Goal: Use online tool/utility: Use online tool/utility

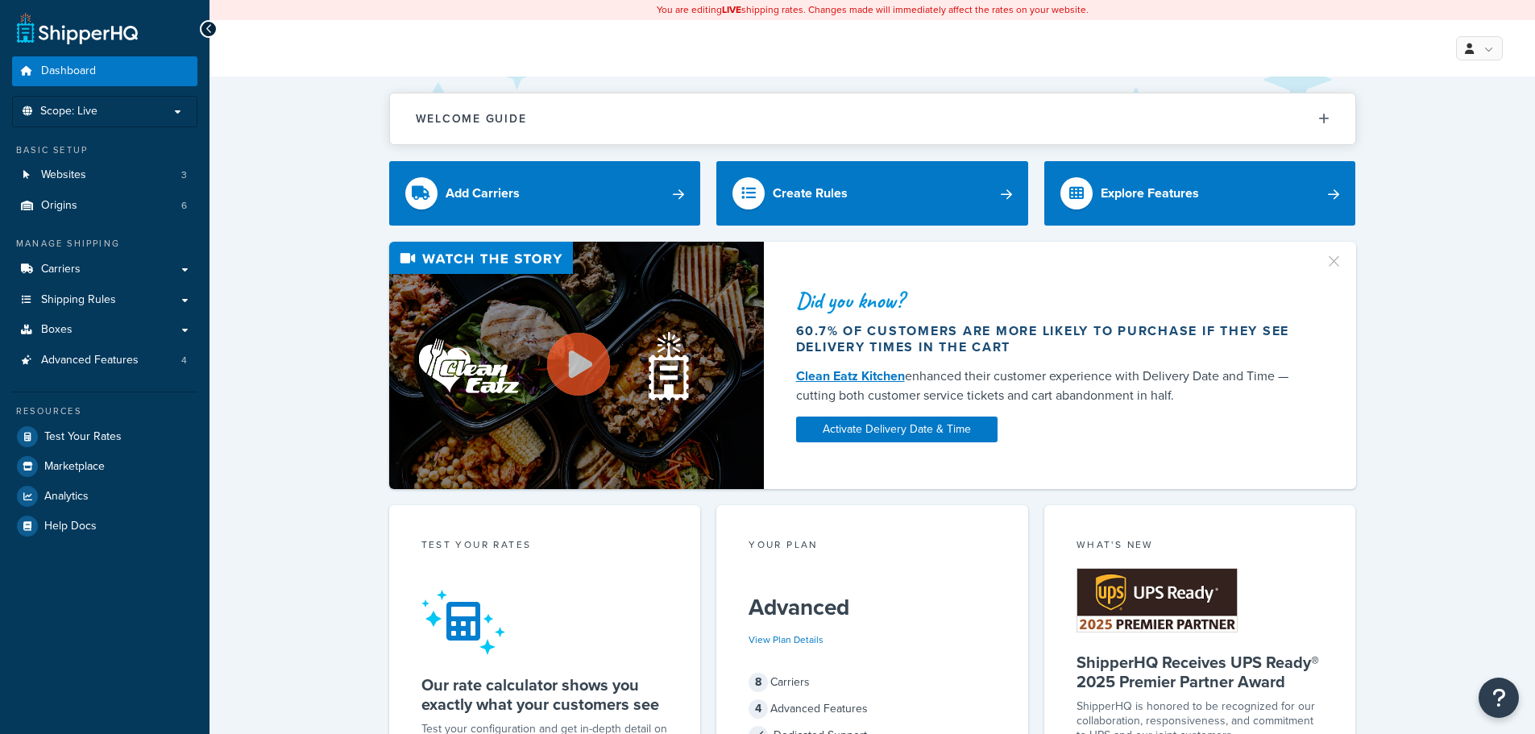
click at [151, 440] on link "Test Your Rates" at bounding box center [104, 436] width 185 height 29
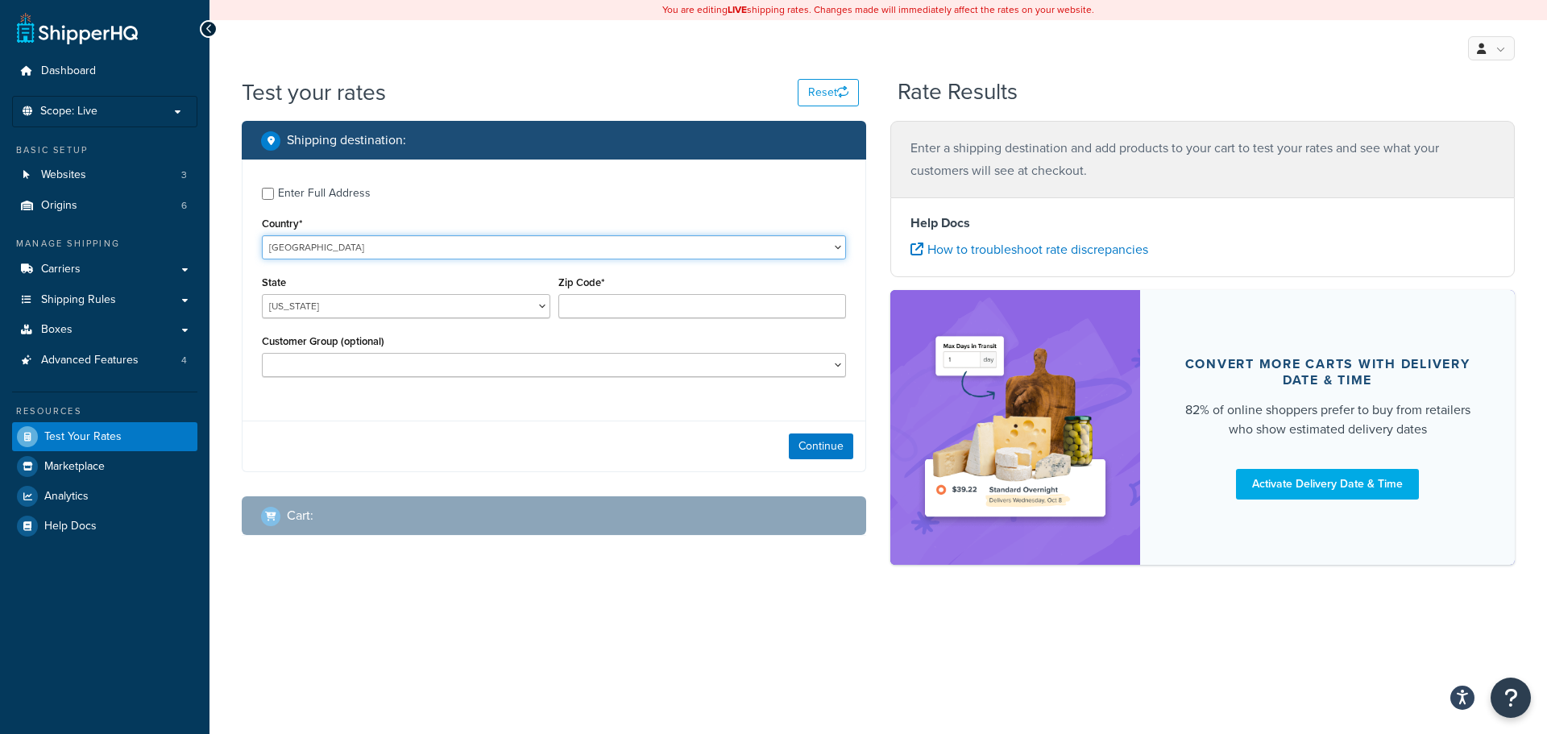
click at [384, 242] on select "[GEOGRAPHIC_DATA] [GEOGRAPHIC_DATA] [GEOGRAPHIC_DATA] [GEOGRAPHIC_DATA] [GEOGRA…" at bounding box center [554, 247] width 584 height 24
click at [376, 301] on select "[US_STATE] [US_STATE] [US_STATE] [US_STATE] [US_STATE] Armed Forces Americas Ar…" at bounding box center [406, 306] width 288 height 24
select select "[GEOGRAPHIC_DATA]"
click at [262, 294] on select "[US_STATE] [US_STATE] [US_STATE] [US_STATE] [US_STATE] Armed Forces Americas Ar…" at bounding box center [406, 306] width 288 height 24
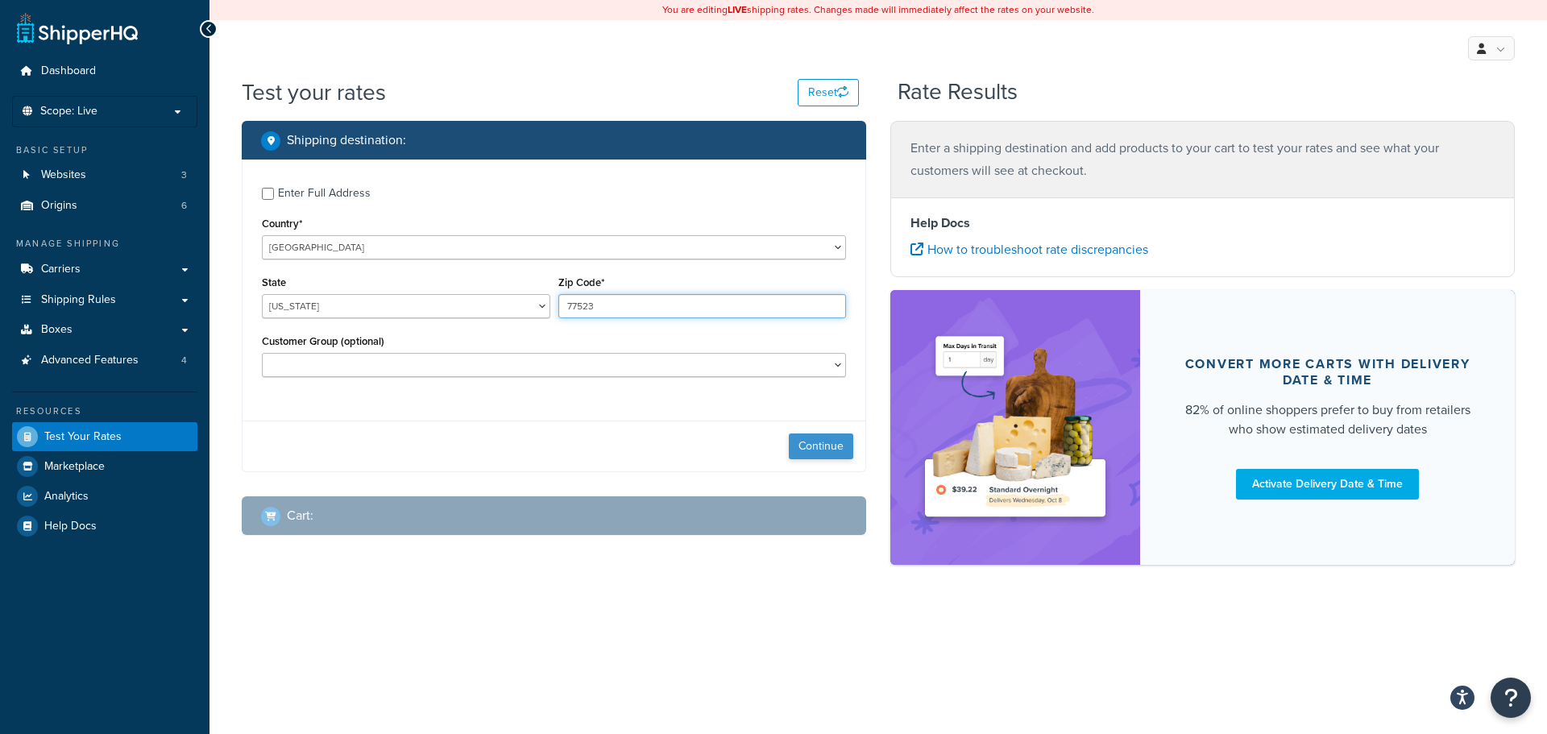
type input "77523"
click at [817, 444] on button "Continue" at bounding box center [821, 447] width 64 height 26
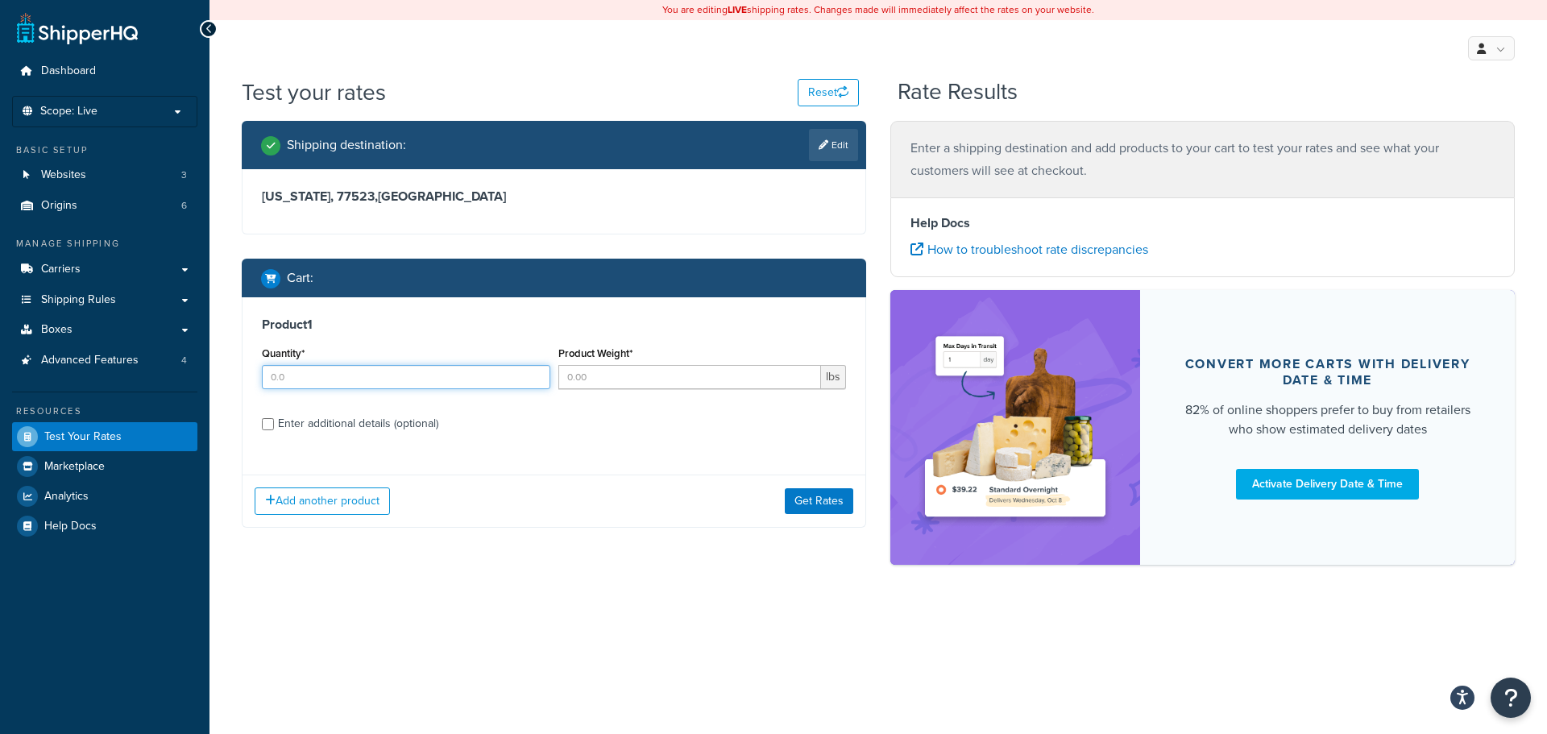
click at [426, 376] on input "Quantity*" at bounding box center [406, 377] width 288 height 24
type input "6"
click at [380, 421] on div "Enter additional details (optional)" at bounding box center [358, 424] width 160 height 23
click at [274, 421] on input "Enter additional details (optional)" at bounding box center [268, 424] width 12 height 12
checkbox input "true"
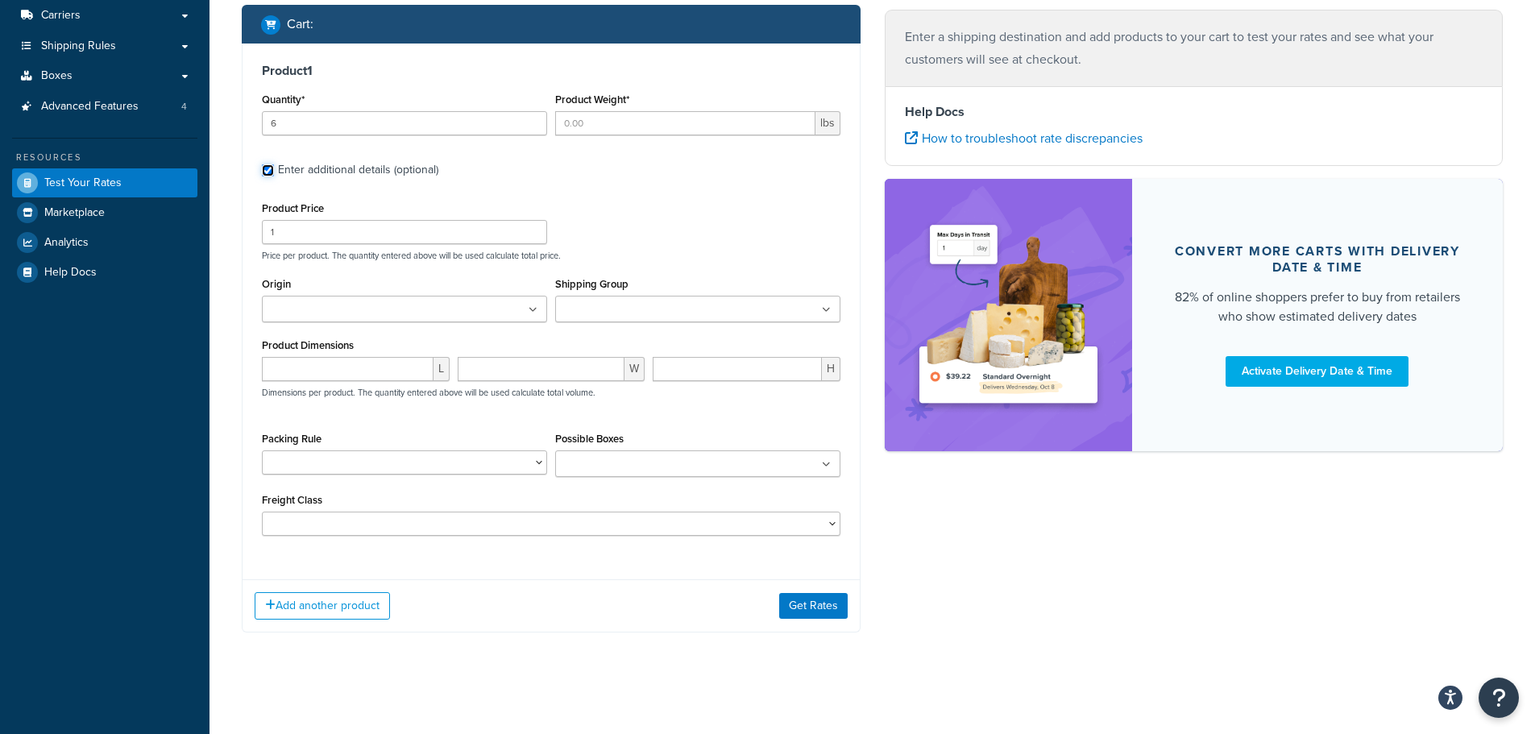
scroll to position [257, 0]
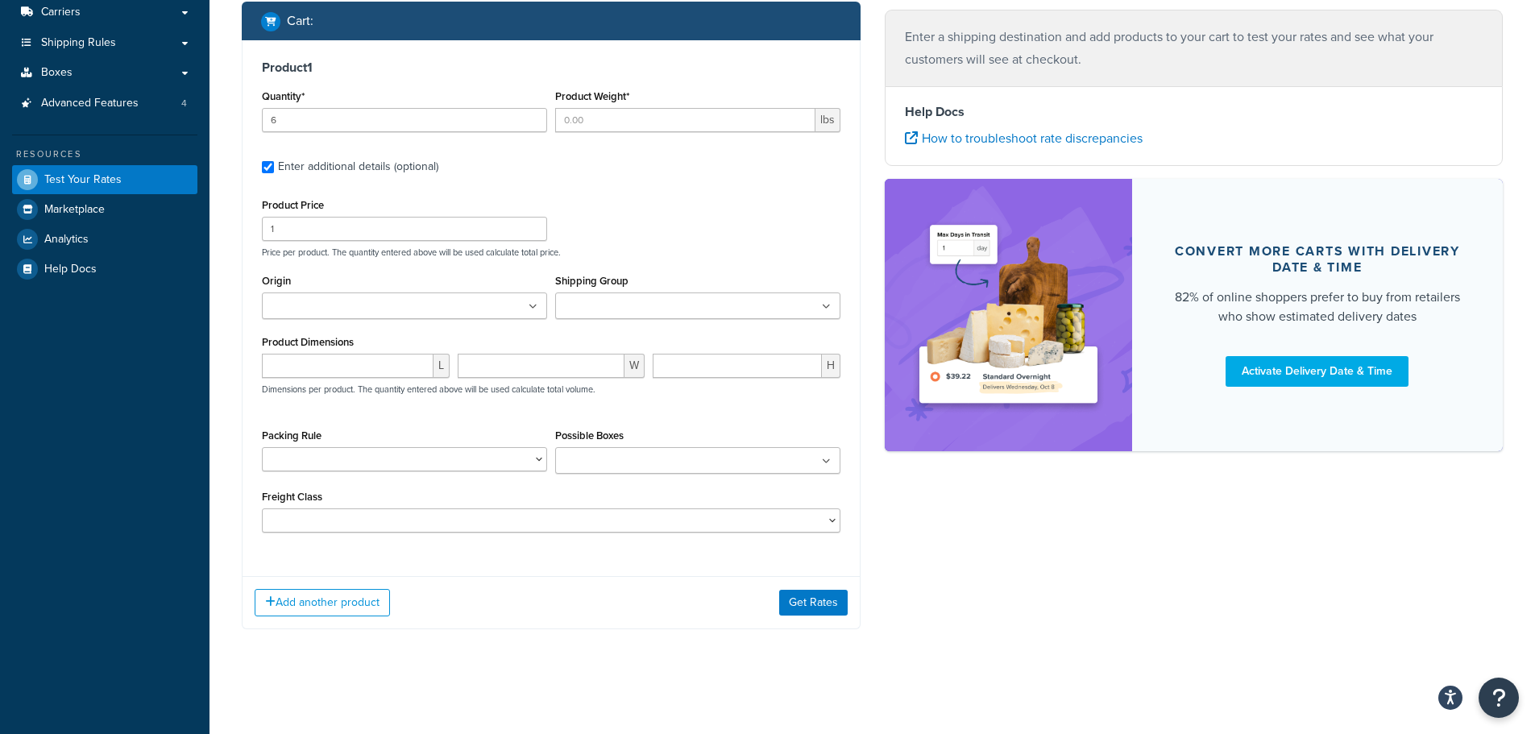
click at [474, 309] on ul at bounding box center [404, 306] width 285 height 27
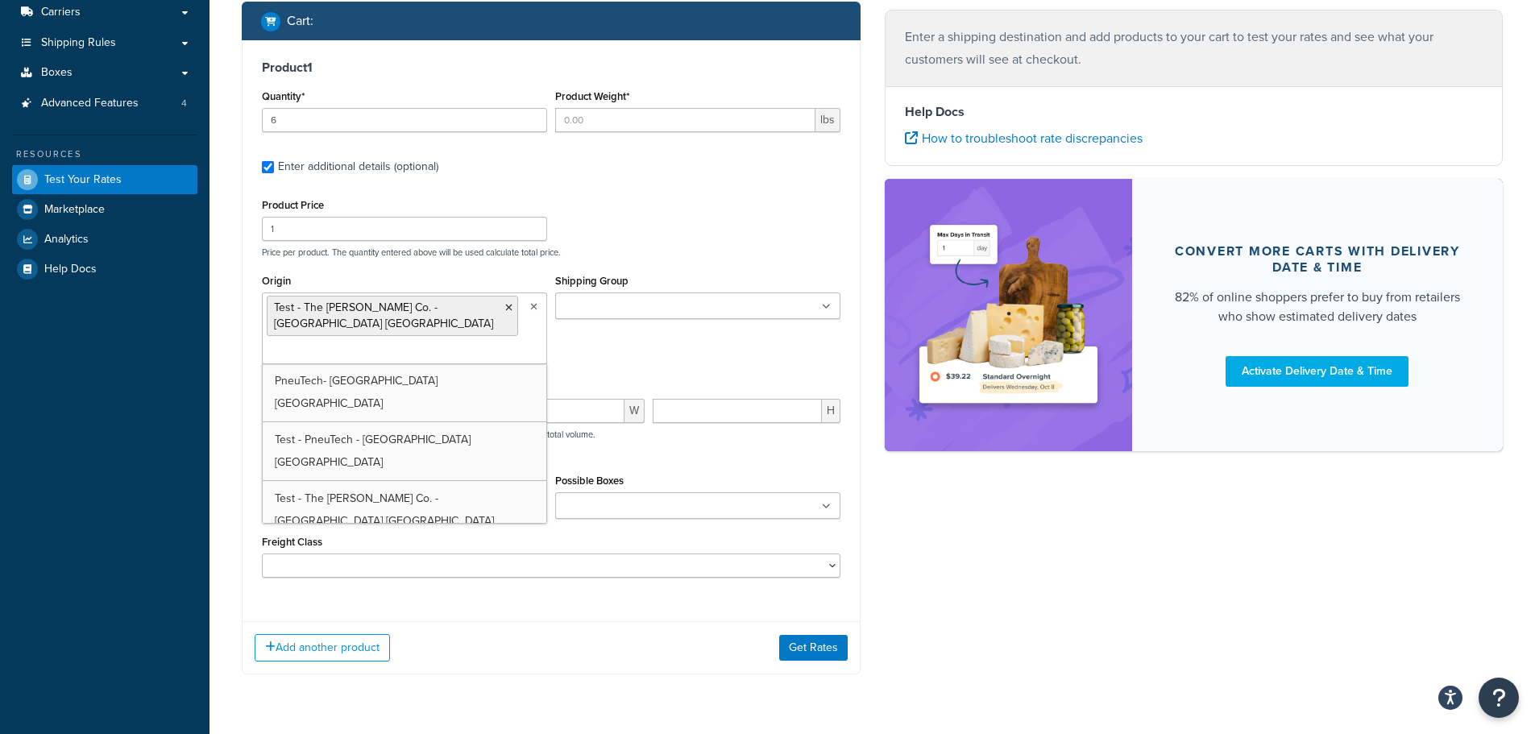
click at [600, 341] on div "Origin Test - The Jack Olsta Co. - Huntsville TX PneuTech- Fort Worth TX Test -…" at bounding box center [551, 323] width 587 height 106
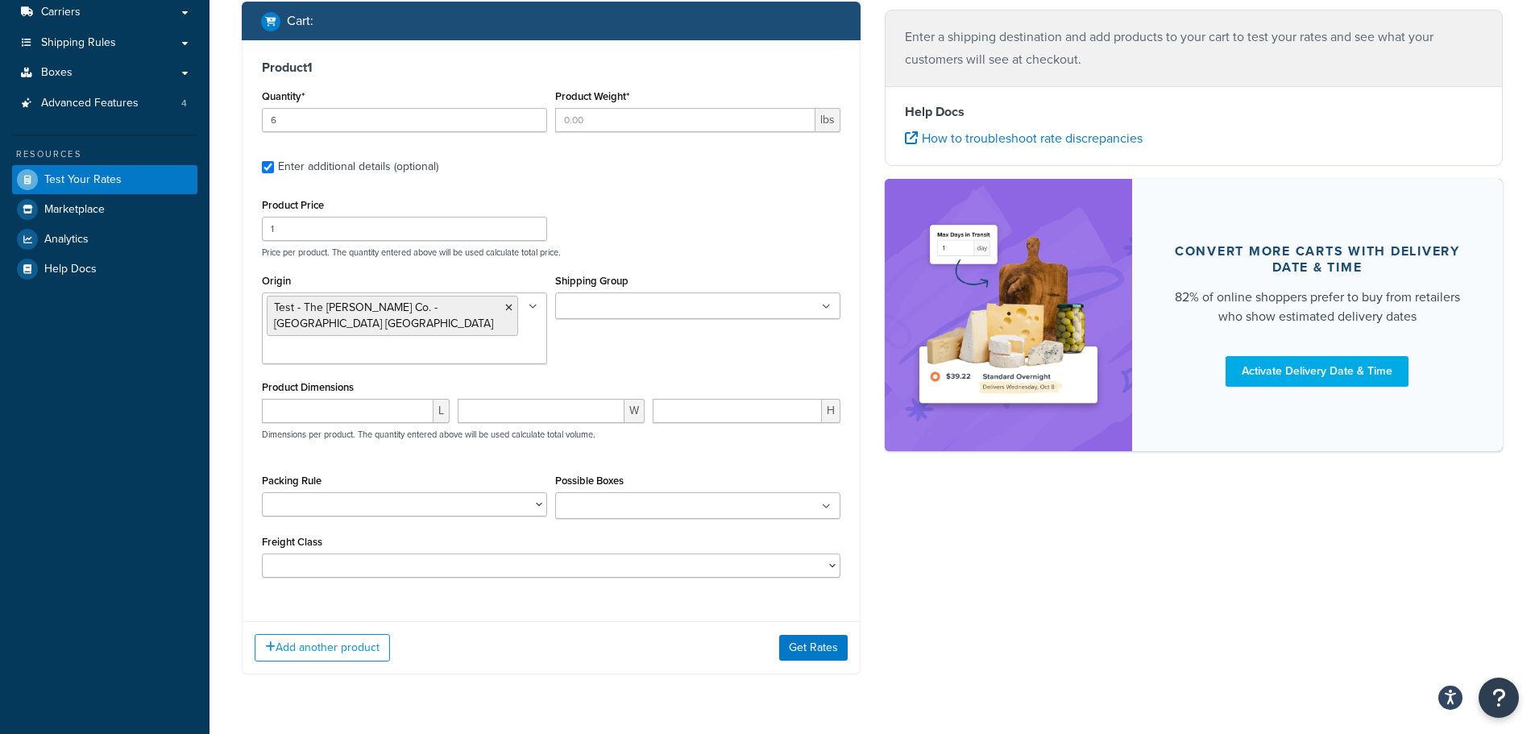
click at [643, 305] on input "Shipping Group" at bounding box center [631, 307] width 143 height 18
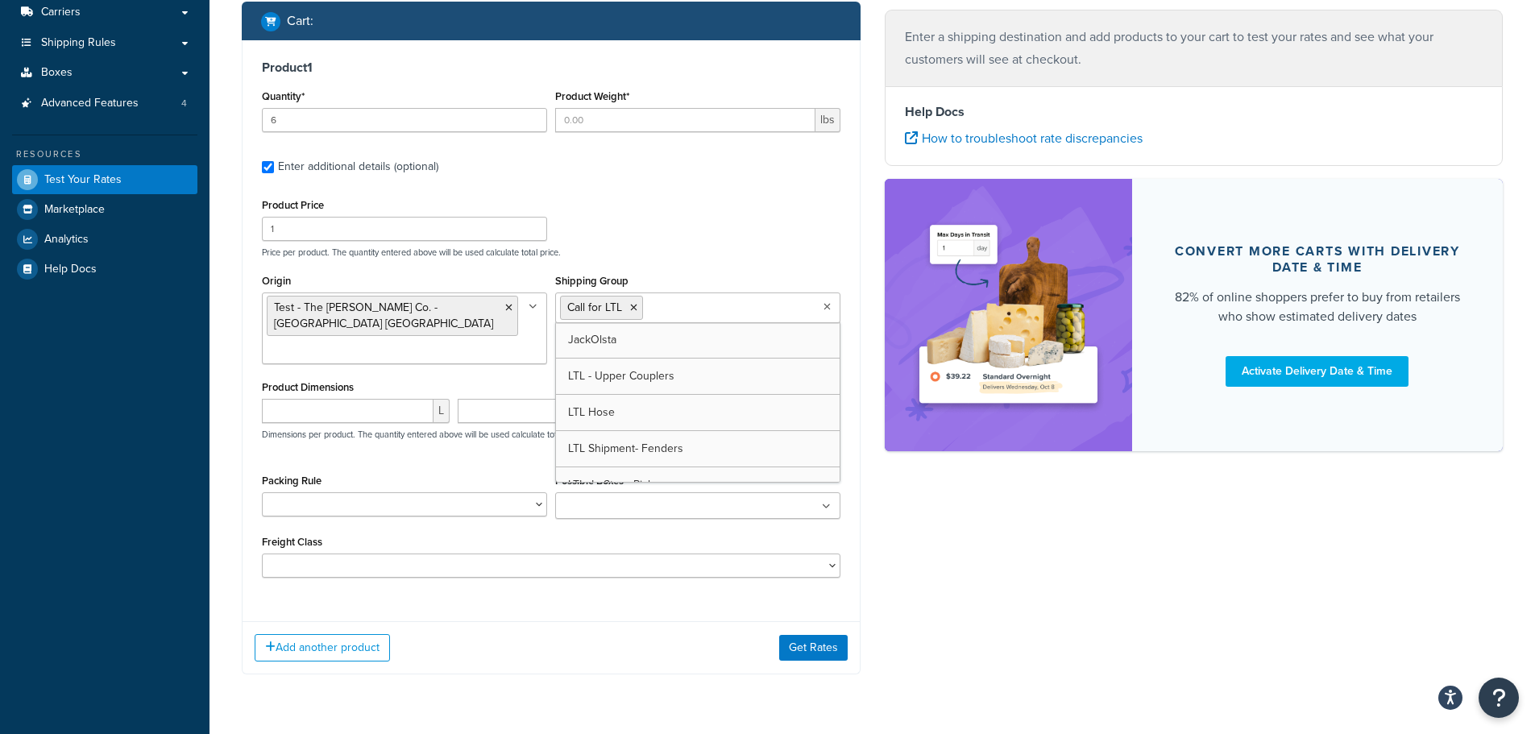
scroll to position [130, 0]
click at [632, 308] on icon at bounding box center [633, 308] width 7 height 10
click at [684, 235] on div "Product Price 1 Price per product. The quantity entered above will be used calc…" at bounding box center [551, 226] width 587 height 64
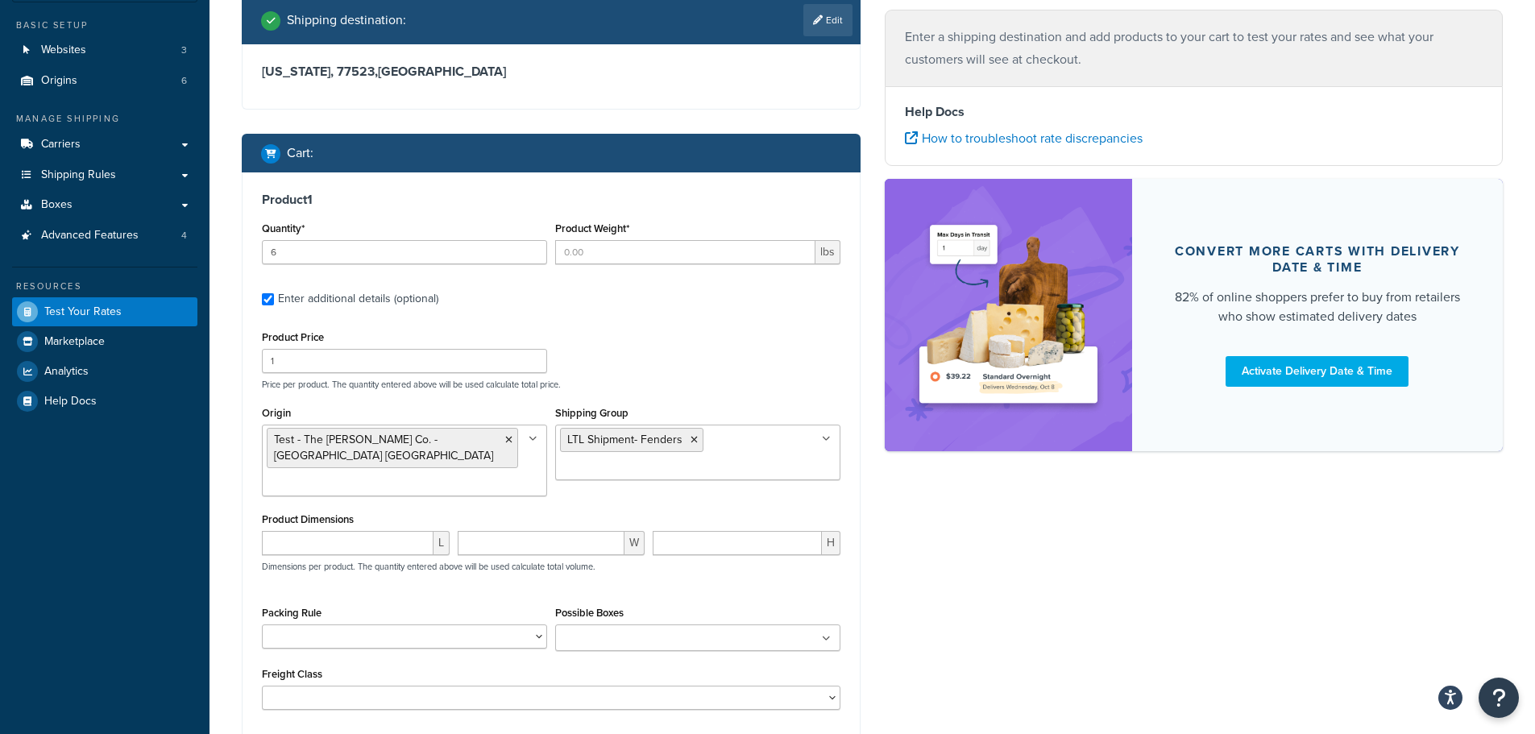
scroll to position [0, 0]
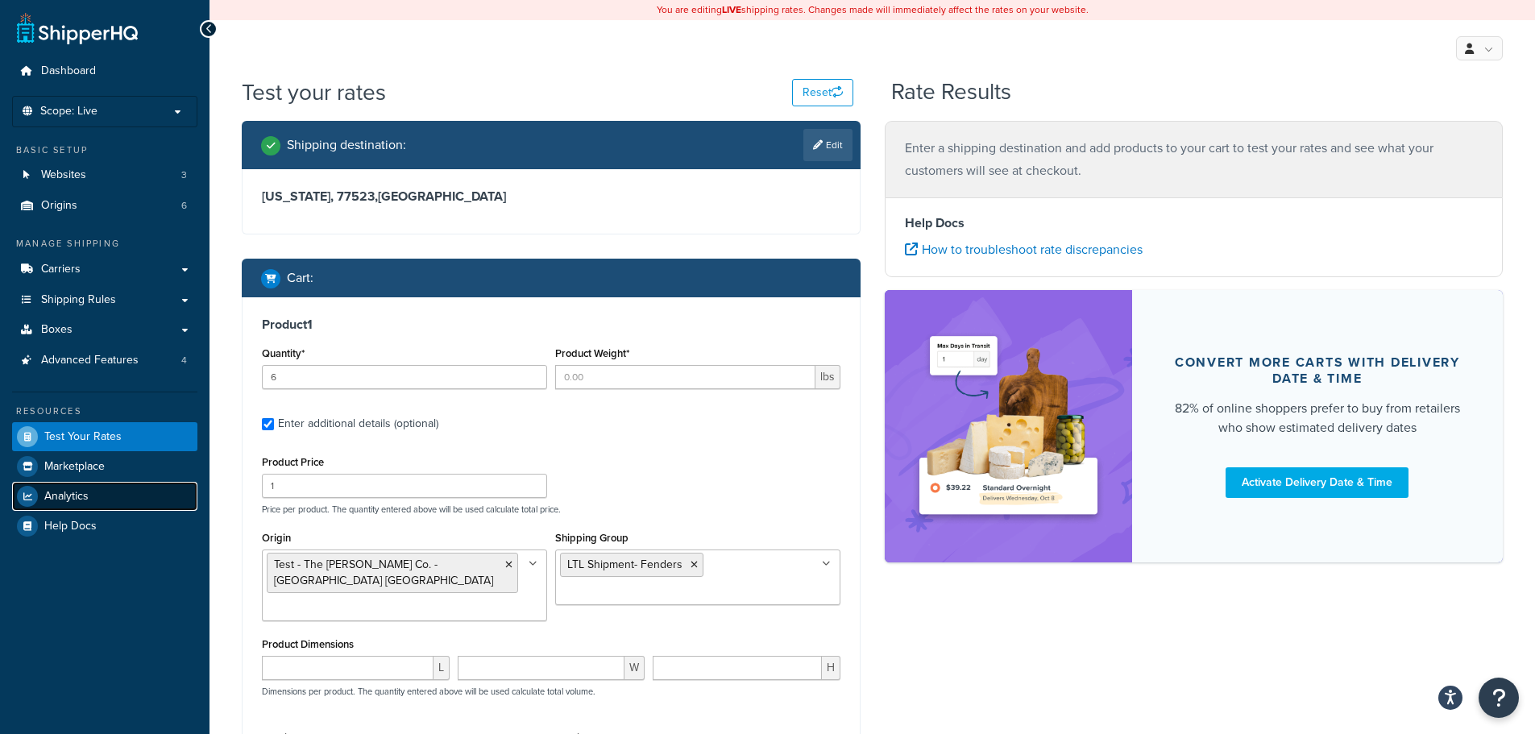
click at [106, 506] on link "Analytics" at bounding box center [104, 496] width 185 height 29
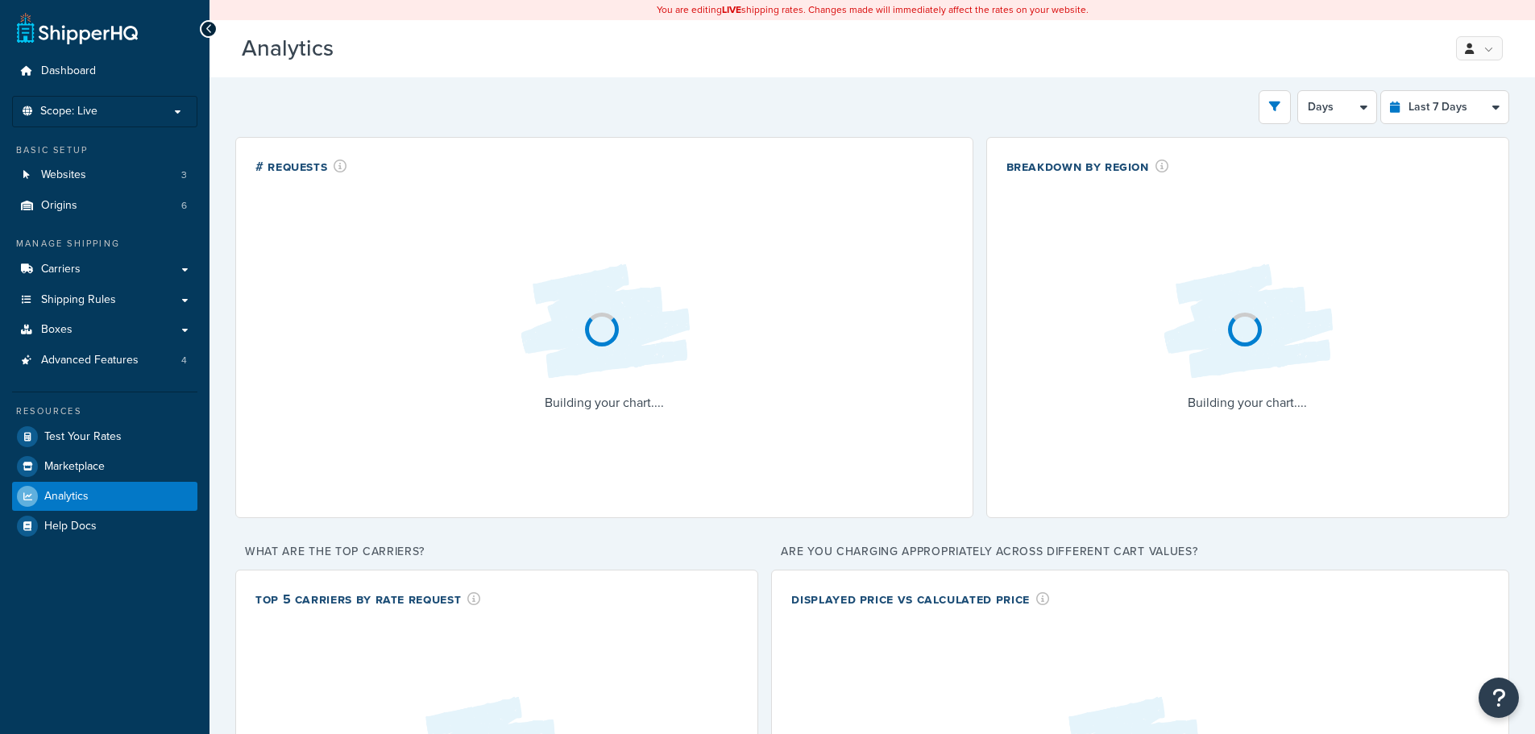
select select "last_7_days"
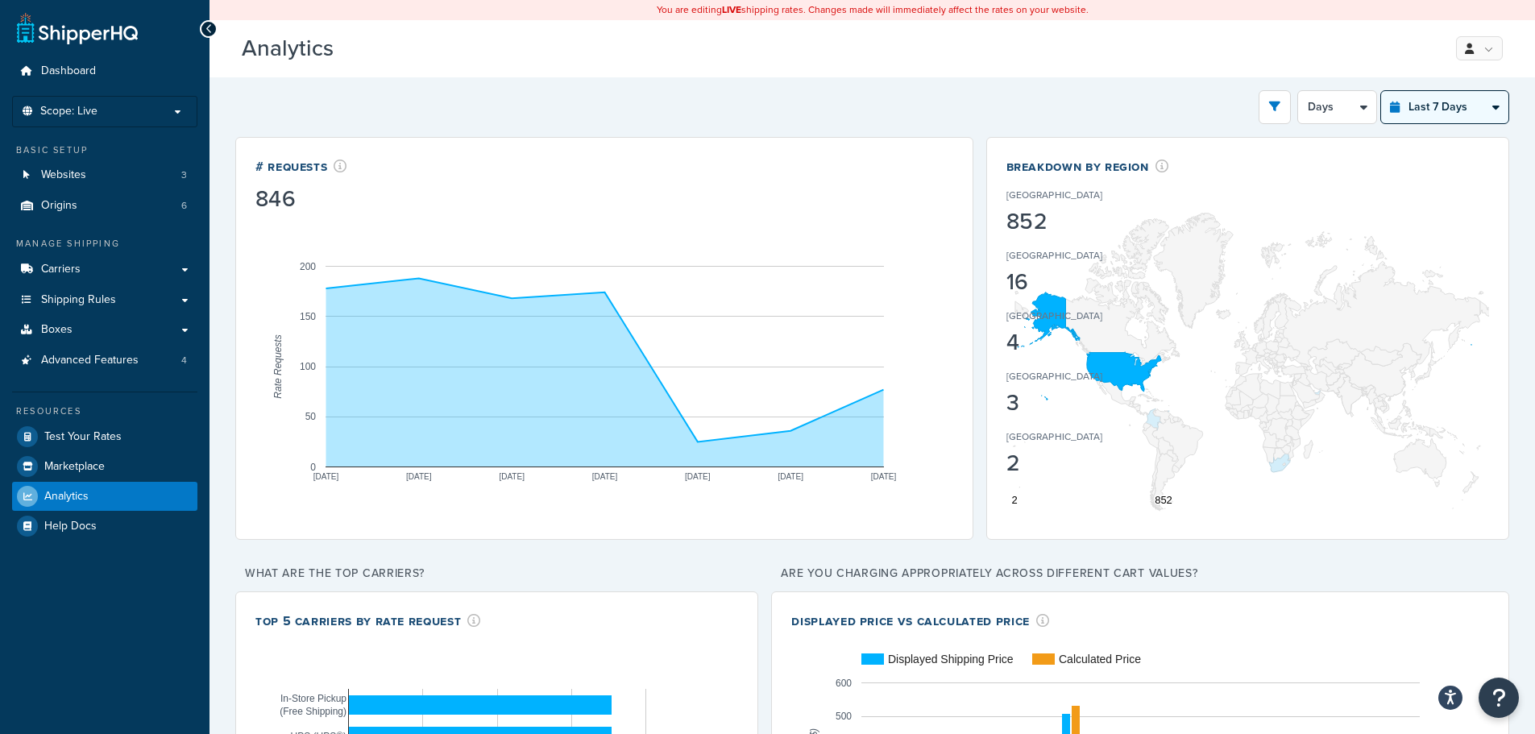
click at [1429, 106] on select "Last 24 Hours Last 7 Days Last 30 Days Last 3 Months Last 6 Months Last 12 Mont…" at bounding box center [1444, 107] width 127 height 32
click at [1264, 100] on button "open filter drawer" at bounding box center [1275, 107] width 32 height 34
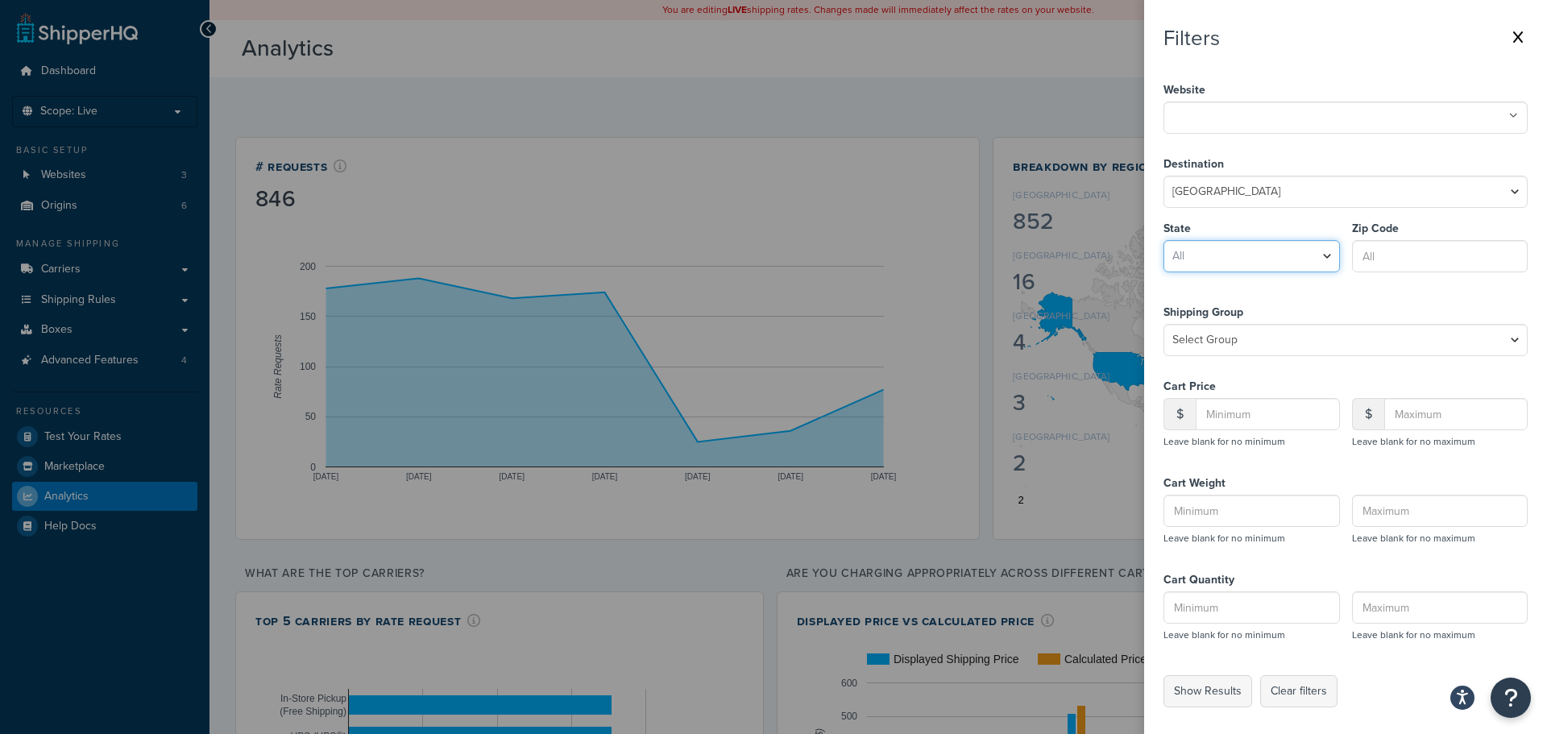
click at [1298, 259] on select "All [US_STATE] [US_STATE] [US_STATE] [US_STATE] [US_STATE] Armed Forces America…" at bounding box center [1252, 256] width 176 height 32
select select "[GEOGRAPHIC_DATA]"
click at [1164, 240] on select "All [US_STATE] [US_STATE] [US_STATE] [US_STATE] [US_STATE] Armed Forces America…" at bounding box center [1252, 256] width 176 height 32
click at [1317, 285] on div "Destination [GEOGRAPHIC_DATA] [GEOGRAPHIC_DATA] [GEOGRAPHIC_DATA] [GEOGRAPHIC_D…" at bounding box center [1346, 217] width 364 height 148
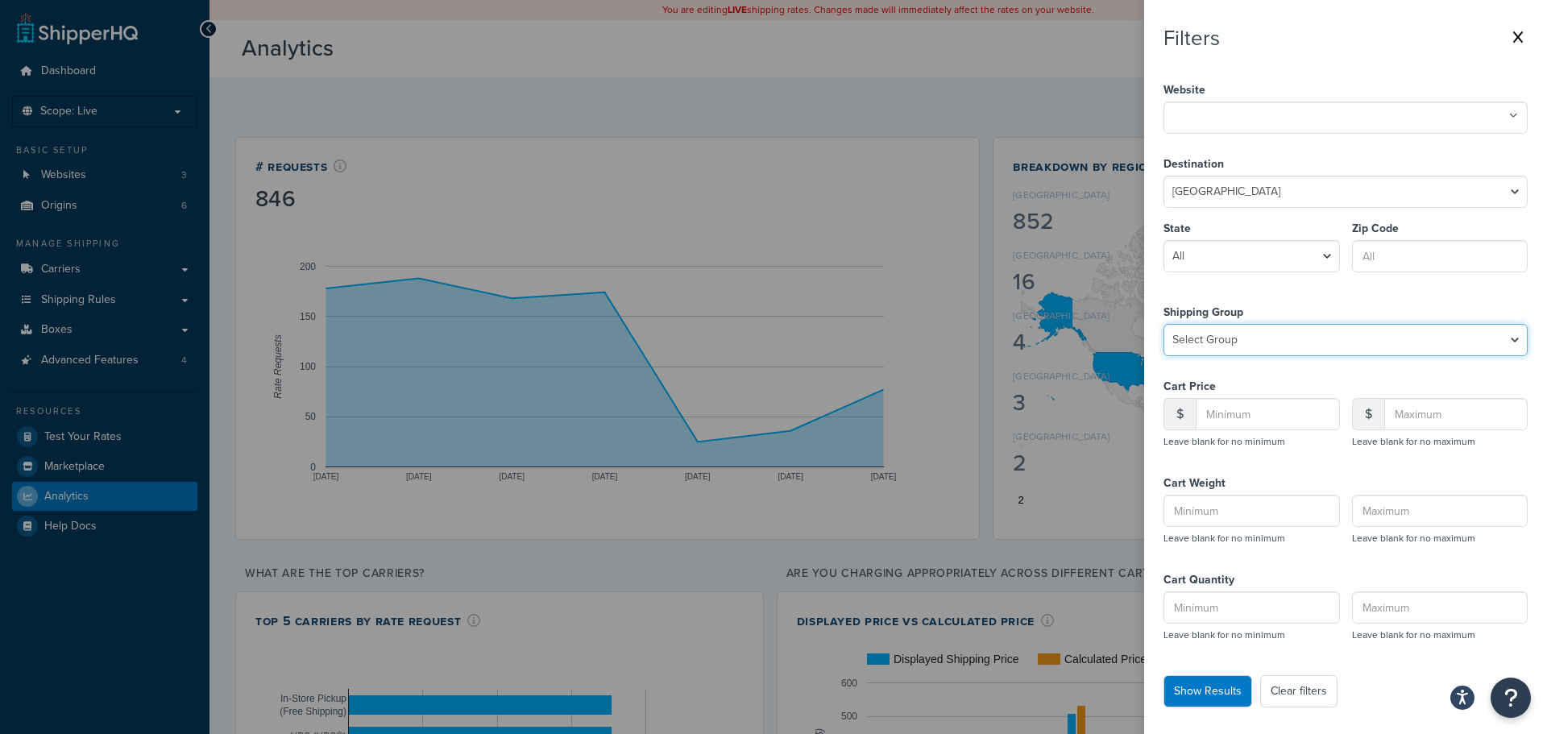
click at [1319, 330] on select "Select Group All Products not assigned to a Shipping Group Cabinets Call for LT…" at bounding box center [1346, 340] width 364 height 32
select select "LTL Shipment- Fenders"
click at [1164, 324] on select "Select Group All Products not assigned to a Shipping Group Cabinets Call for LT…" at bounding box center [1346, 340] width 364 height 32
click at [1227, 699] on button "Show Results" at bounding box center [1208, 691] width 89 height 32
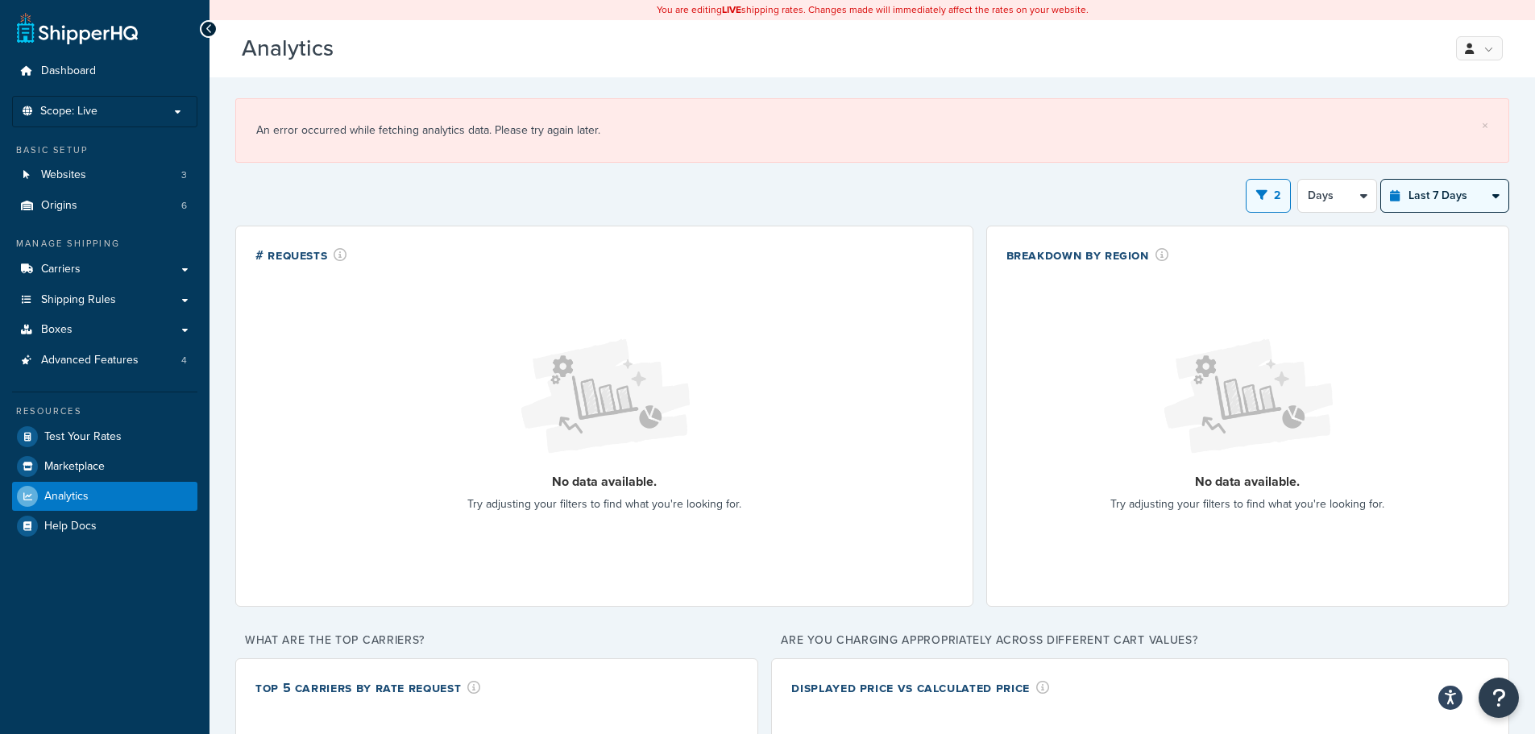
click at [1430, 201] on select "Last 24 Hours Last 7 Days Last 30 Days Last 3 Months Last 6 Months Last 12 Mont…" at bounding box center [1444, 196] width 127 height 32
select select "last_year"
click at [1381, 180] on select "Last 24 Hours Last 7 Days Last 30 Days Last 3 Months Last 6 Months Last 12 Mont…" at bounding box center [1444, 196] width 127 height 32
select select "1M"
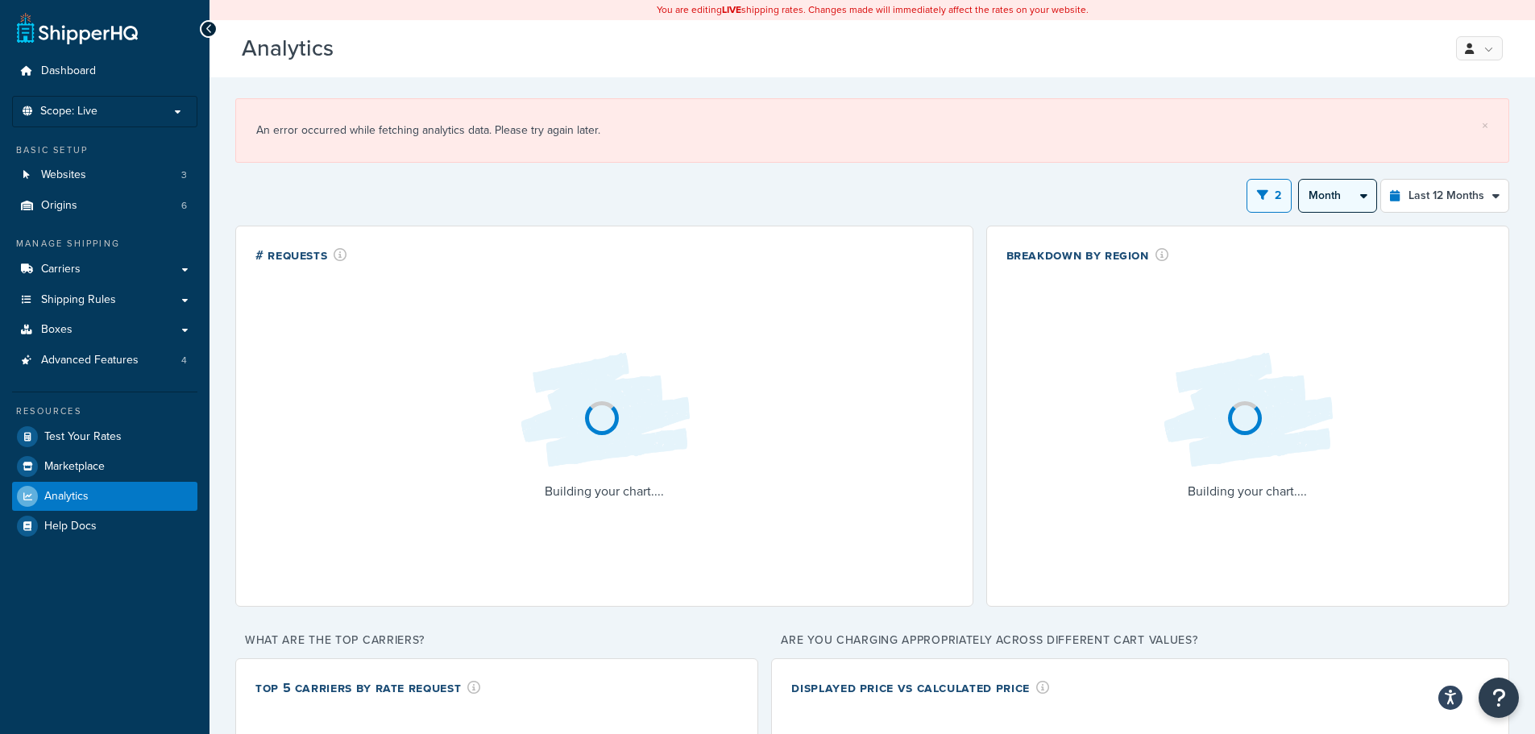
click at [1350, 201] on select "Month 2 Weeks" at bounding box center [1337, 196] width 77 height 32
click at [1158, 172] on div "× An error occurred while fetching analytics data. Please try again later." at bounding box center [872, 134] width 1274 height 89
click at [1271, 193] on button "2" at bounding box center [1269, 196] width 45 height 34
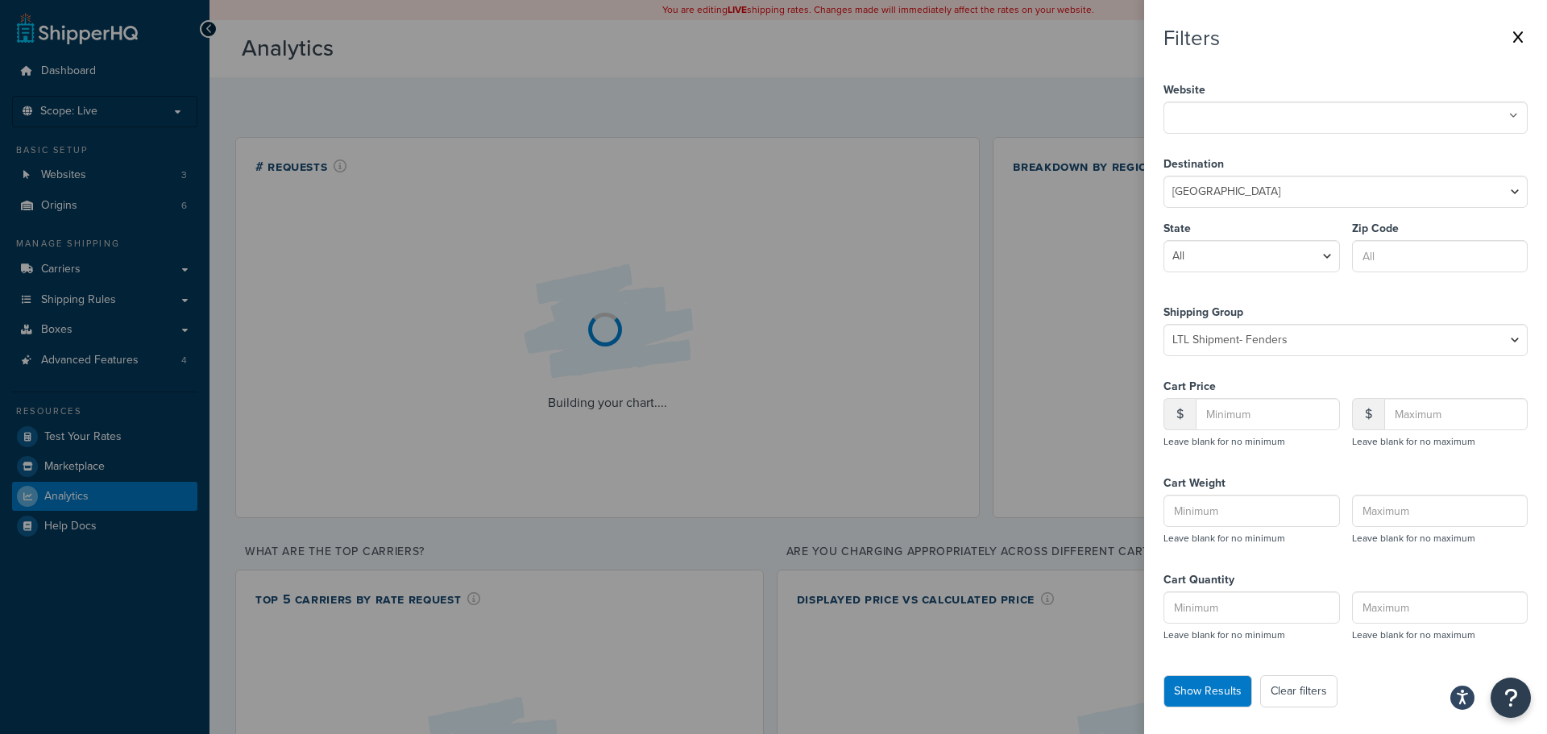
click at [1039, 186] on label at bounding box center [773, 367] width 1547 height 734
click at [0, 0] on input "checkbox" at bounding box center [0, 0] width 0 height 0
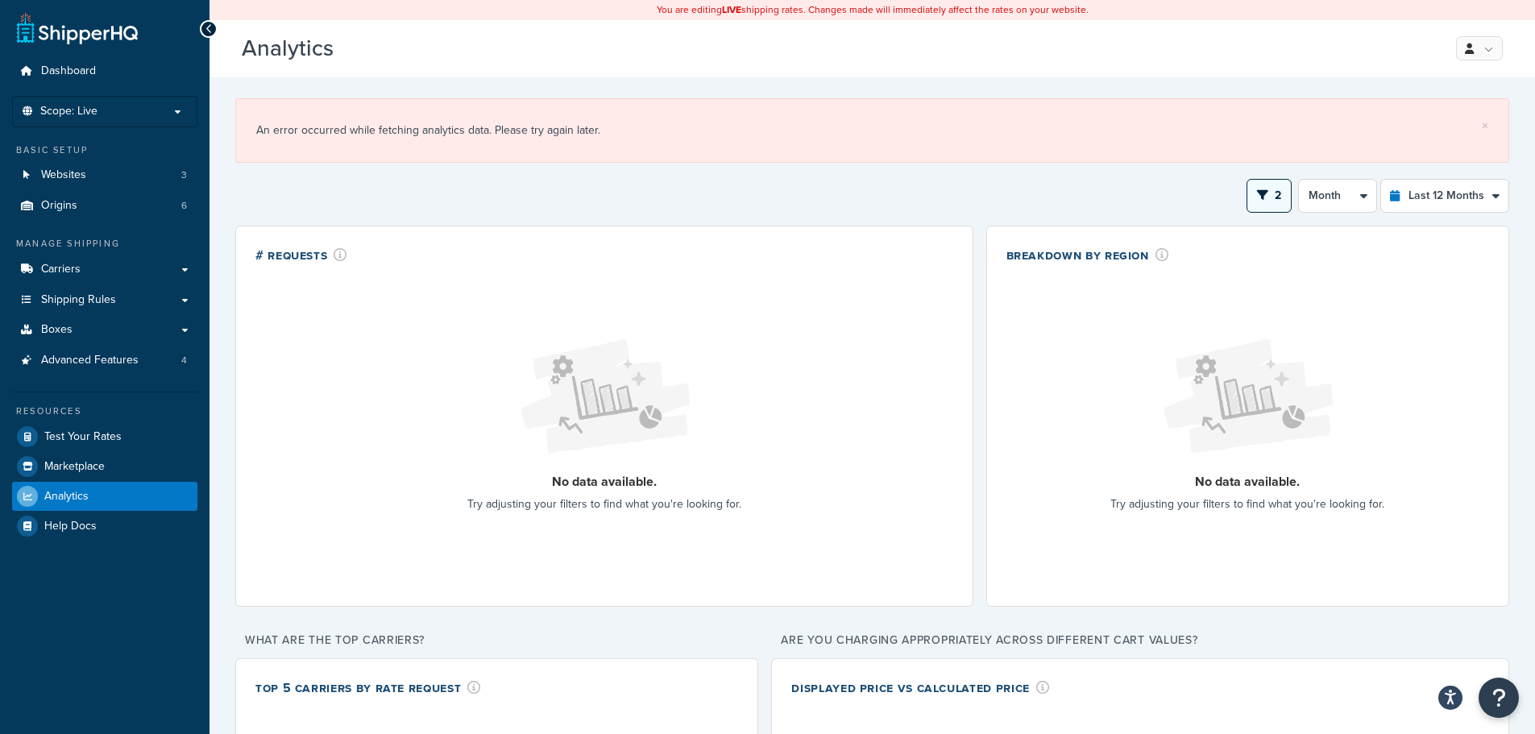
click at [1256, 193] on button "2" at bounding box center [1269, 196] width 45 height 34
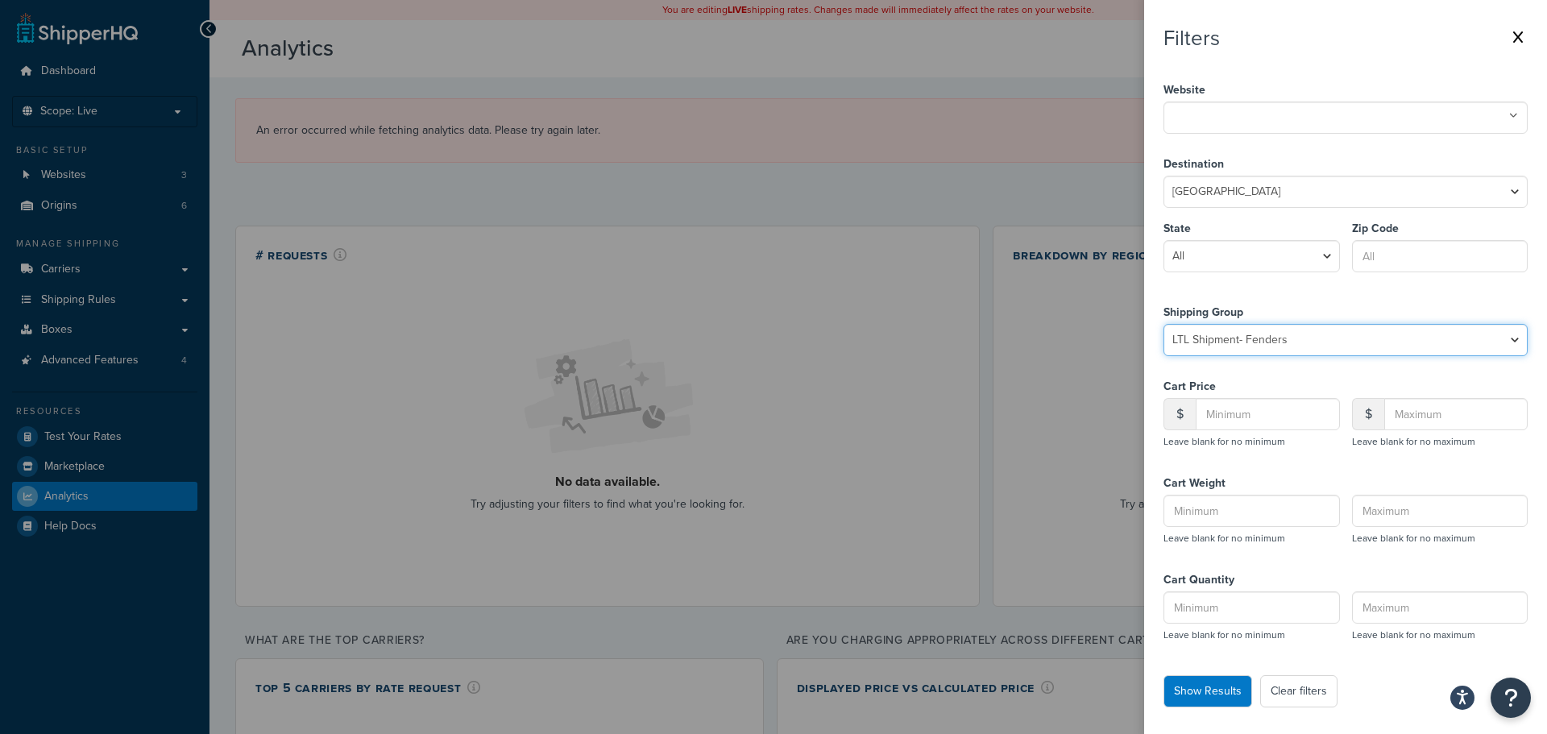
click at [1271, 334] on select "Select Group All Products not assigned to a Shipping Group Cabinets Call for LT…" at bounding box center [1346, 340] width 364 height 32
click at [1164, 324] on select "Select Group All Products not assigned to a Shipping Group Cabinets Call for LT…" at bounding box center [1346, 340] width 364 height 32
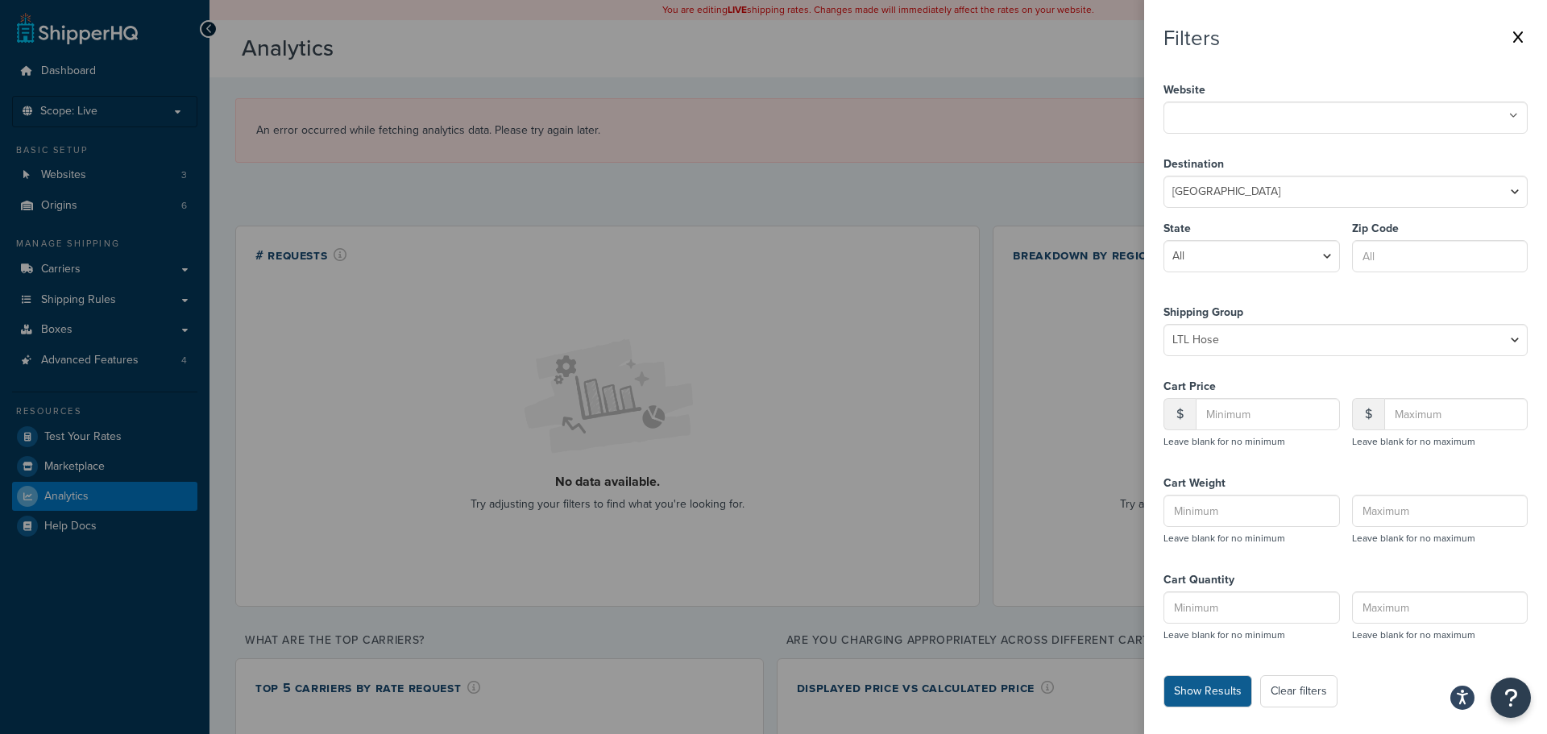
click at [1209, 697] on button "Show Results" at bounding box center [1208, 691] width 89 height 32
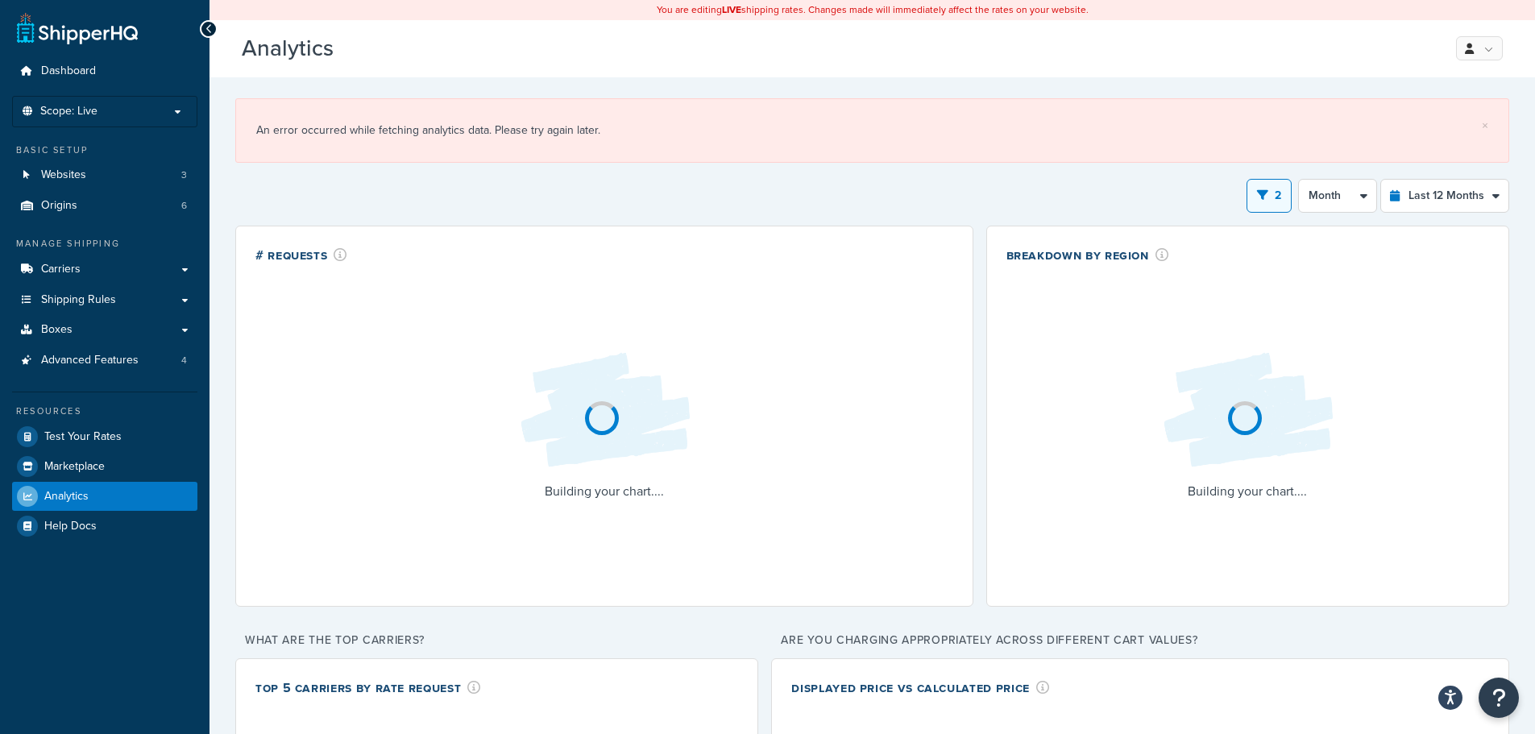
click at [980, 223] on div "2 Filters Website PneuTech ShipperHQ Test Store The [PERSON_NAME] Co. Destinati…" at bounding box center [872, 614] width 1274 height 870
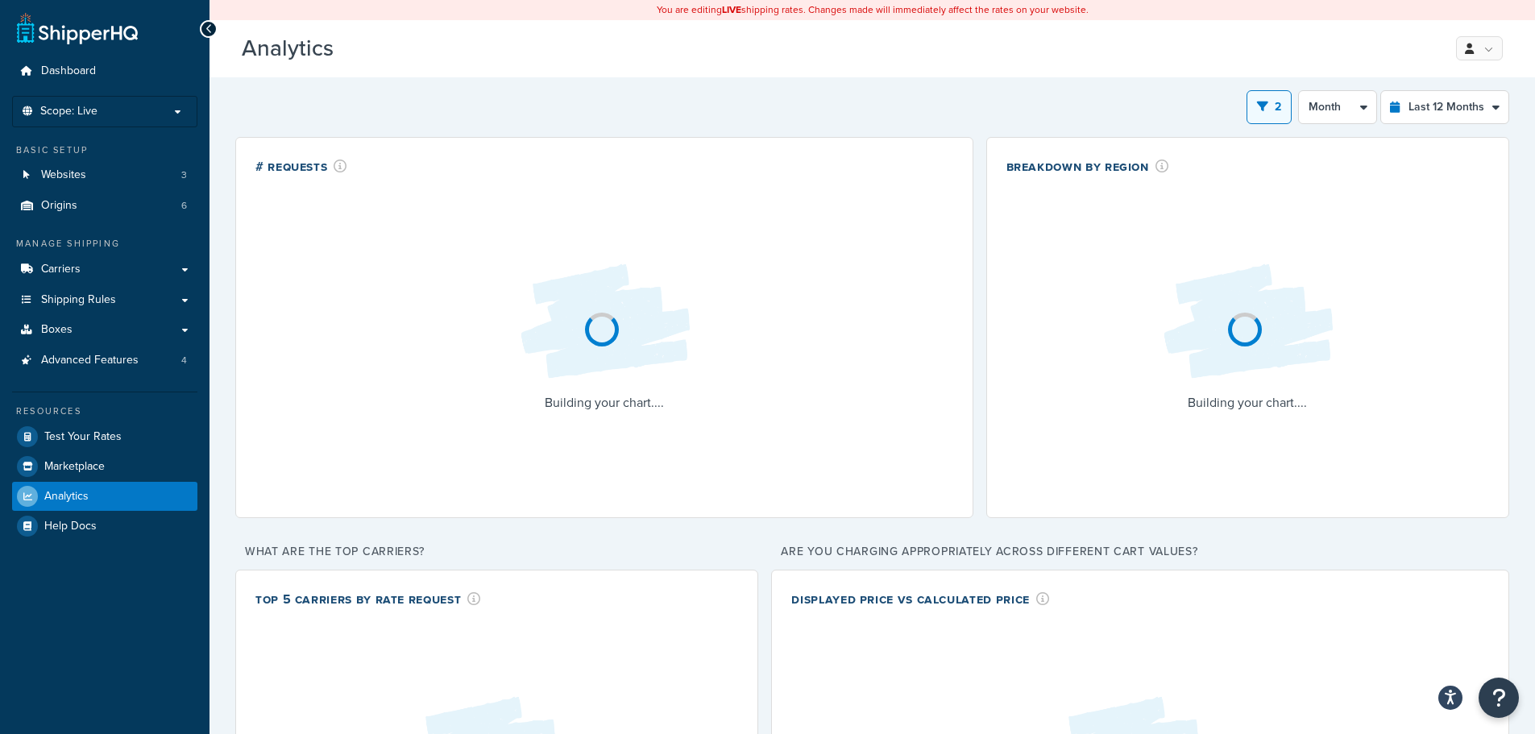
click at [969, 118] on div "2 Filters Website PneuTech ShipperHQ Test Store The [PERSON_NAME] Co. Destinati…" at bounding box center [872, 107] width 1274 height 34
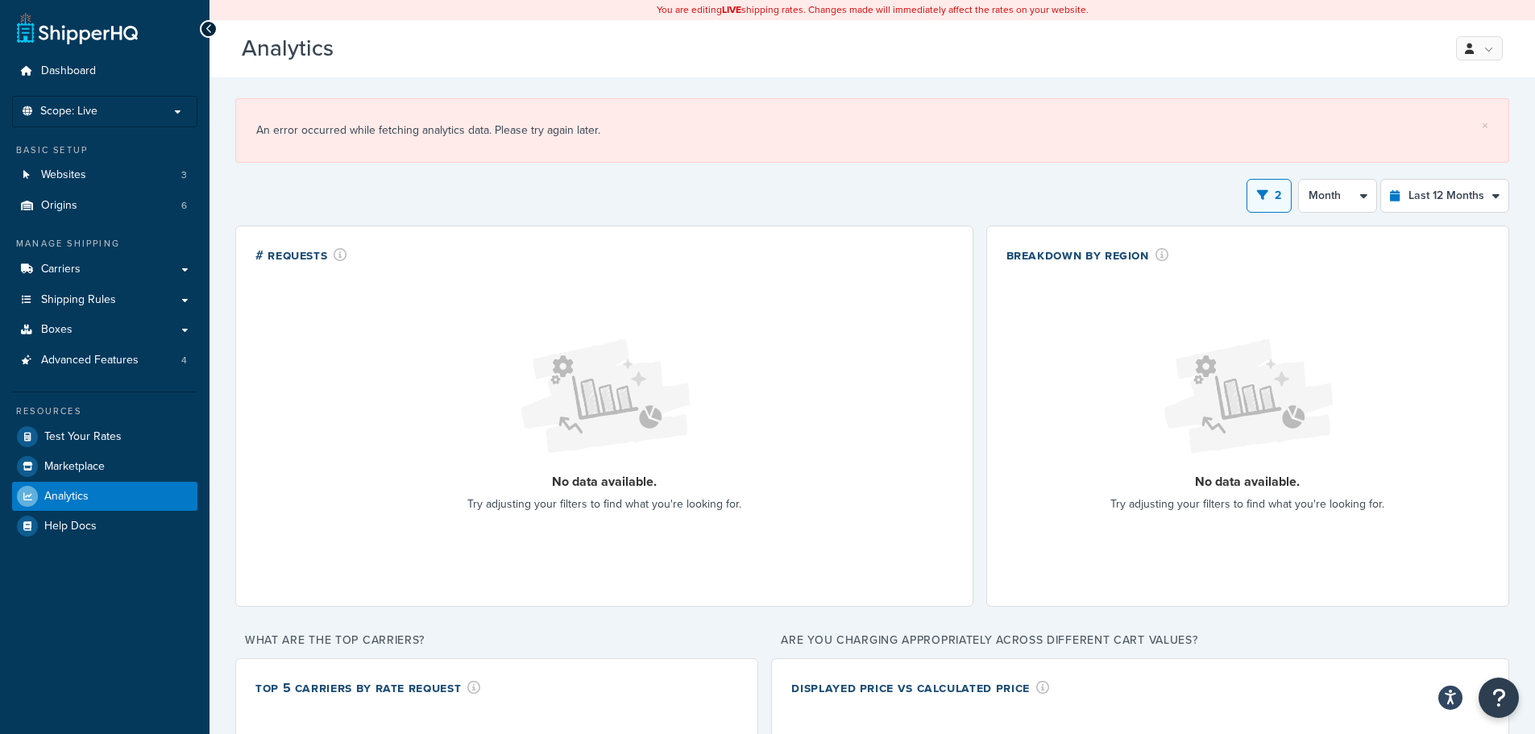
click at [1293, 204] on div "2 Filters Website PneuTech ShipperHQ Test Store The [PERSON_NAME] Co. Destinati…" at bounding box center [872, 196] width 1274 height 34
click at [1283, 204] on button "2" at bounding box center [1269, 196] width 45 height 34
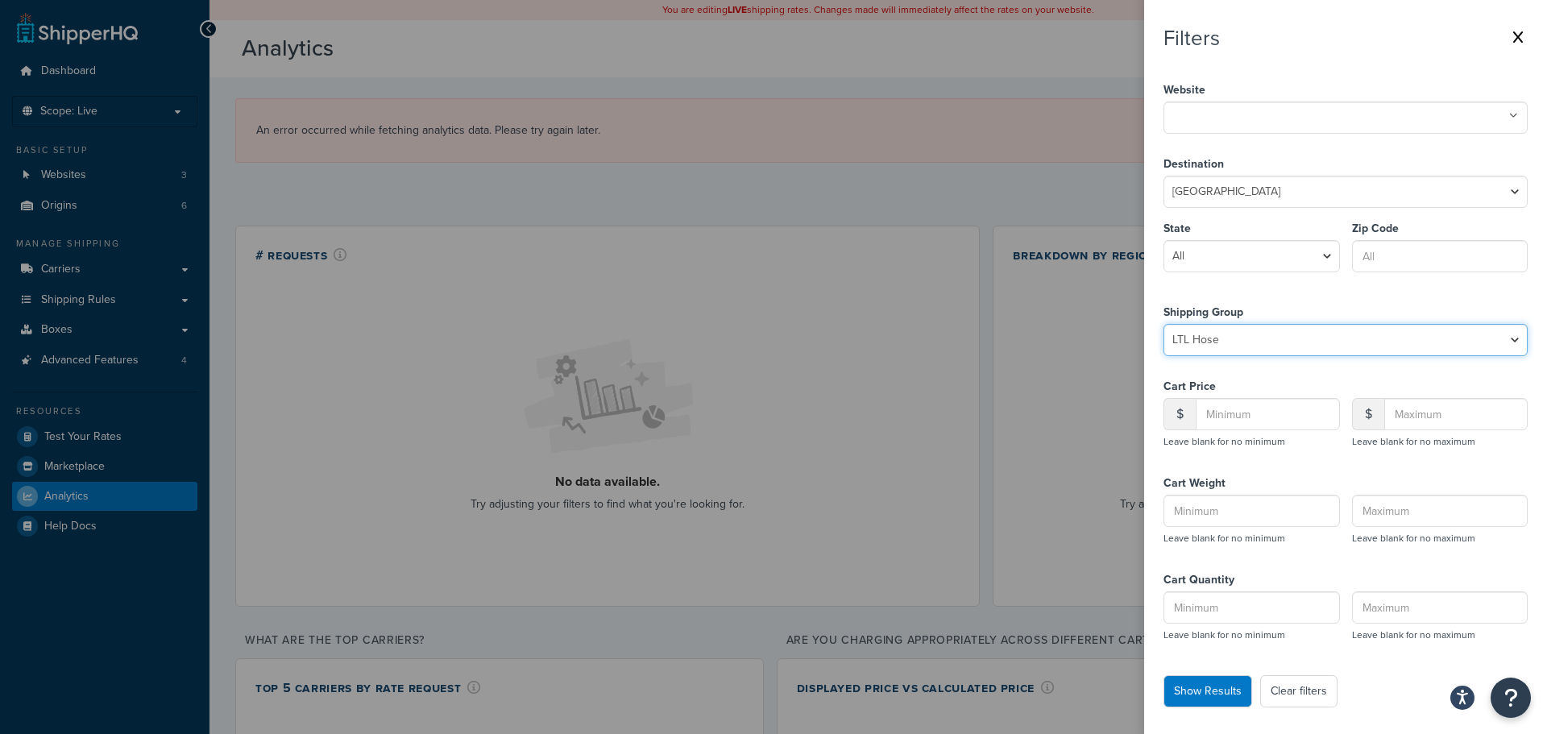
click at [1309, 350] on select "Select Group All Products not assigned to a Shipping Group Cabinets Call for LT…" at bounding box center [1346, 340] width 364 height 32
click at [1164, 324] on select "Select Group All Products not assigned to a Shipping Group Cabinets Call for LT…" at bounding box center [1346, 340] width 364 height 32
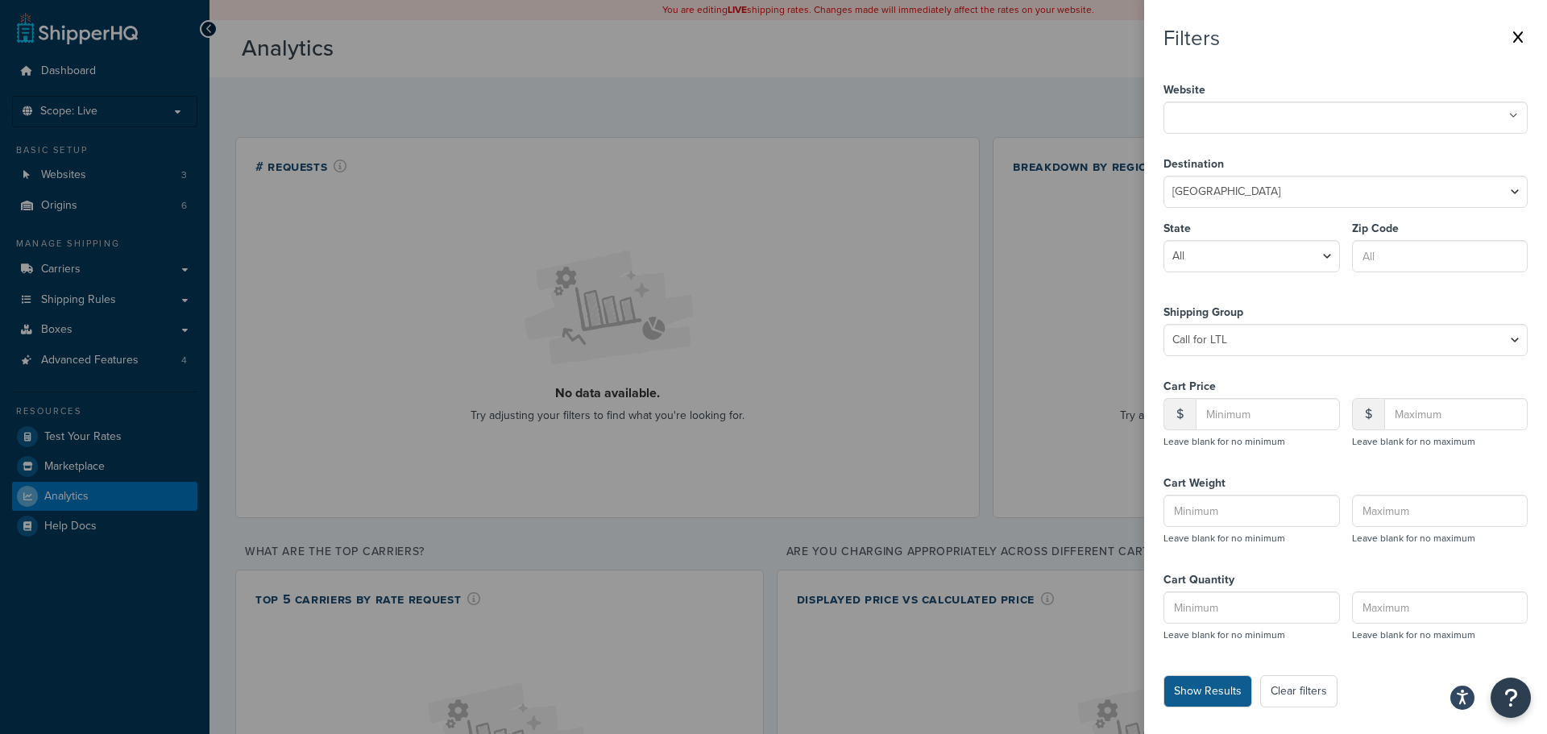
click at [1223, 704] on button "Show Results" at bounding box center [1208, 691] width 89 height 32
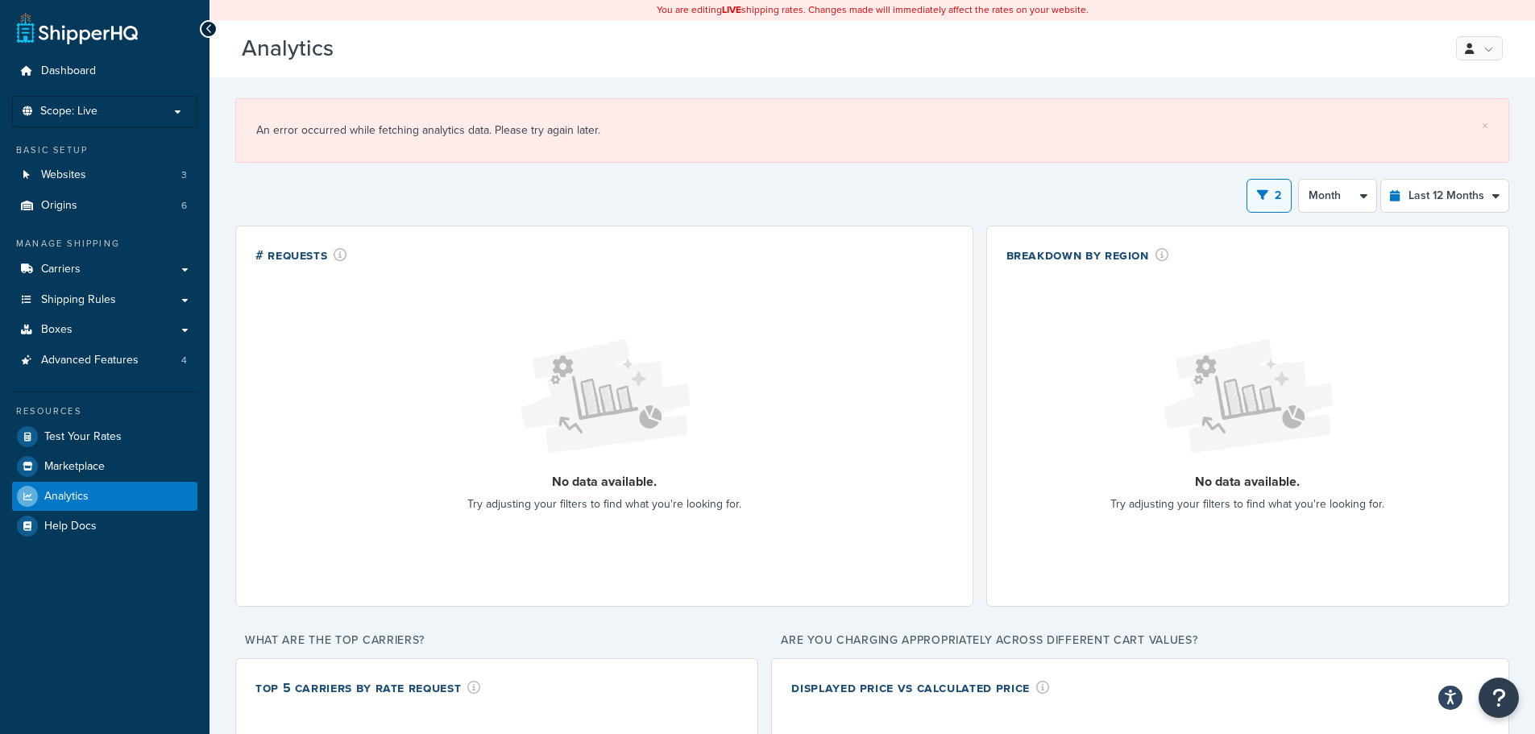
click at [1244, 201] on div "2 Filters Website PneuTech ShipperHQ Test Store The [PERSON_NAME] Co. Destinati…" at bounding box center [872, 196] width 1274 height 34
click at [1260, 203] on button "2" at bounding box center [1269, 196] width 45 height 34
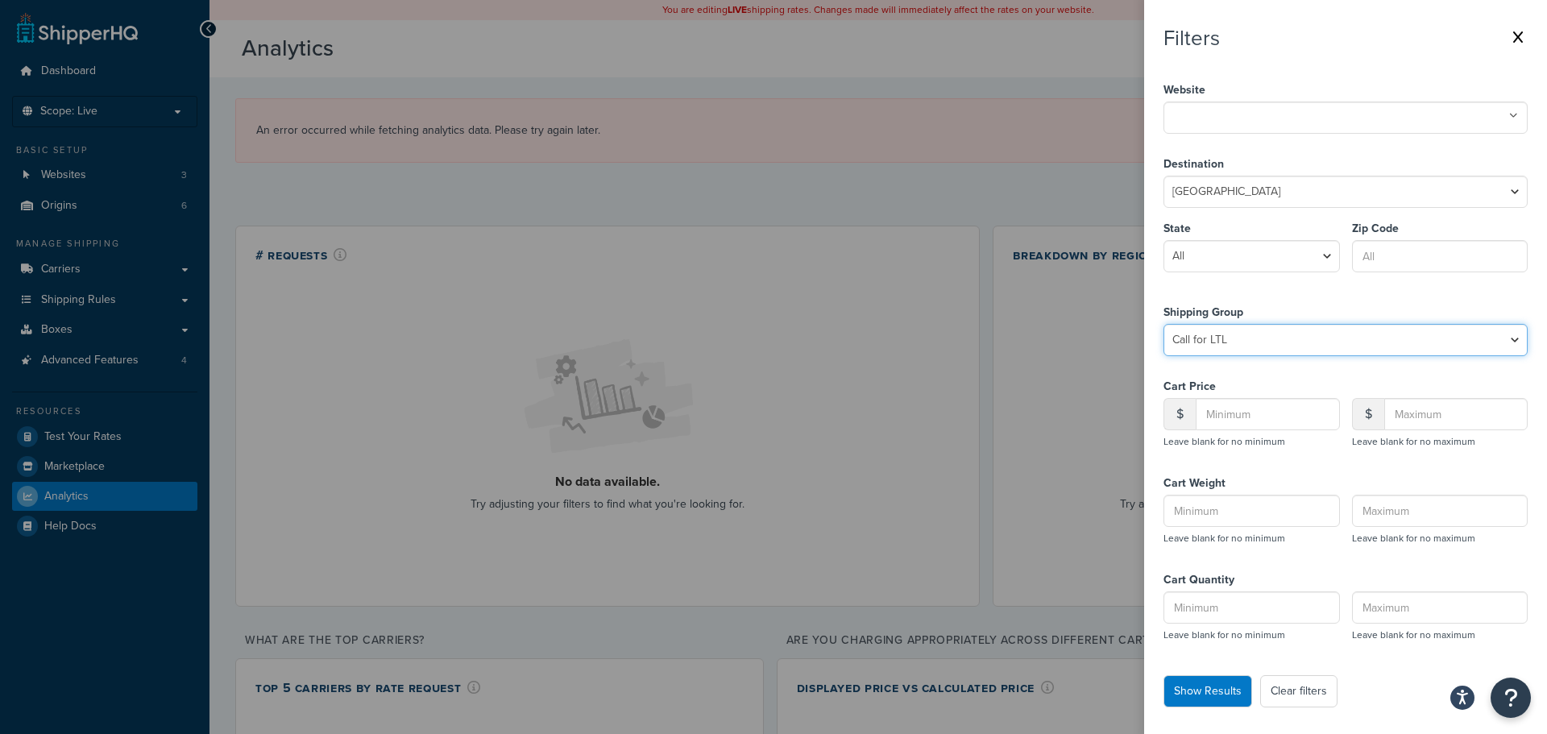
click at [1348, 344] on select "Select Group All Products not assigned to a Shipping Group Cabinets Call for LT…" at bounding box center [1346, 340] width 364 height 32
select select "Hose Tubes - 7 Foot"
click at [1164, 324] on select "Select Group All Products not assigned to a Shipping Group Cabinets Call for LT…" at bounding box center [1346, 340] width 364 height 32
click at [1177, 686] on button "Show Results" at bounding box center [1208, 691] width 89 height 32
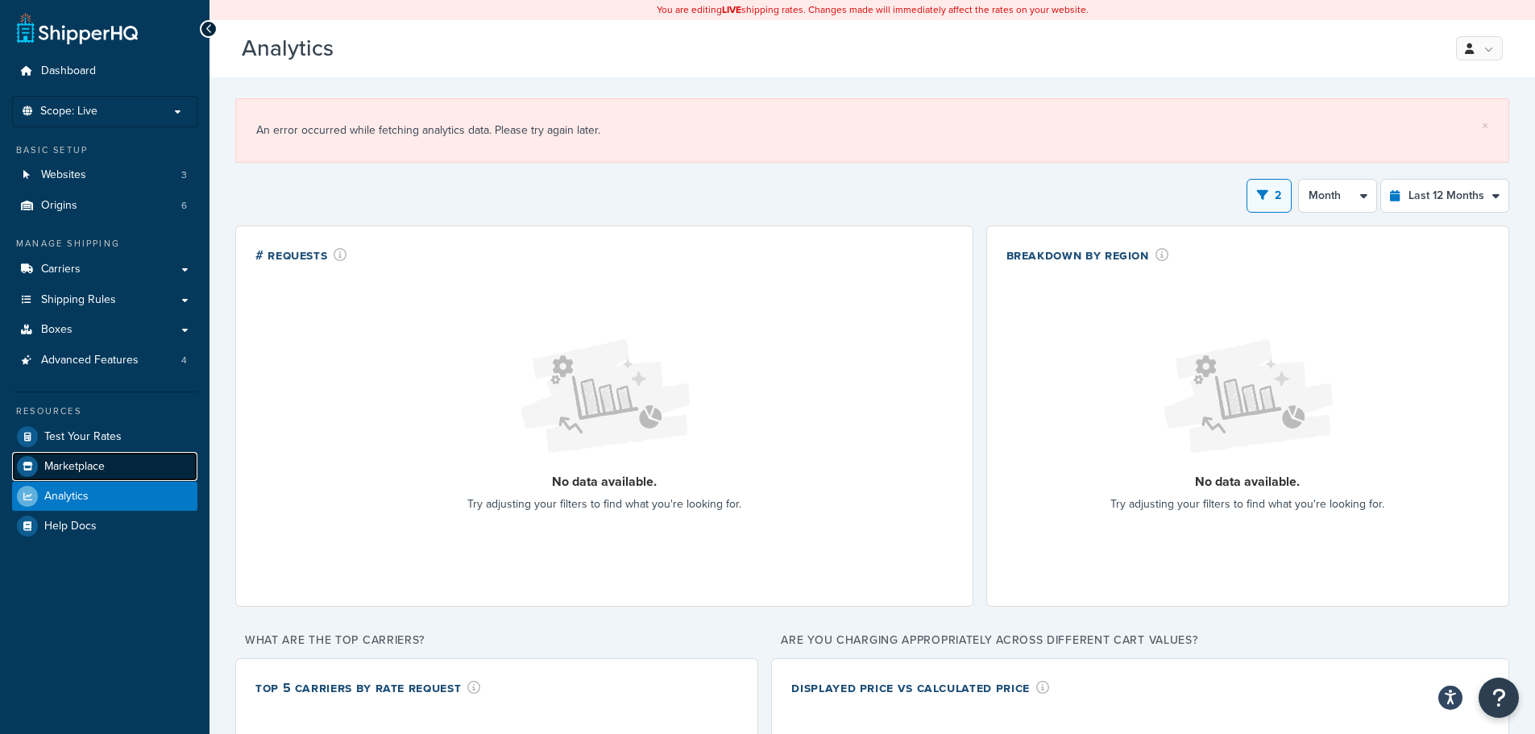
click at [109, 468] on link "Marketplace" at bounding box center [104, 466] width 185 height 29
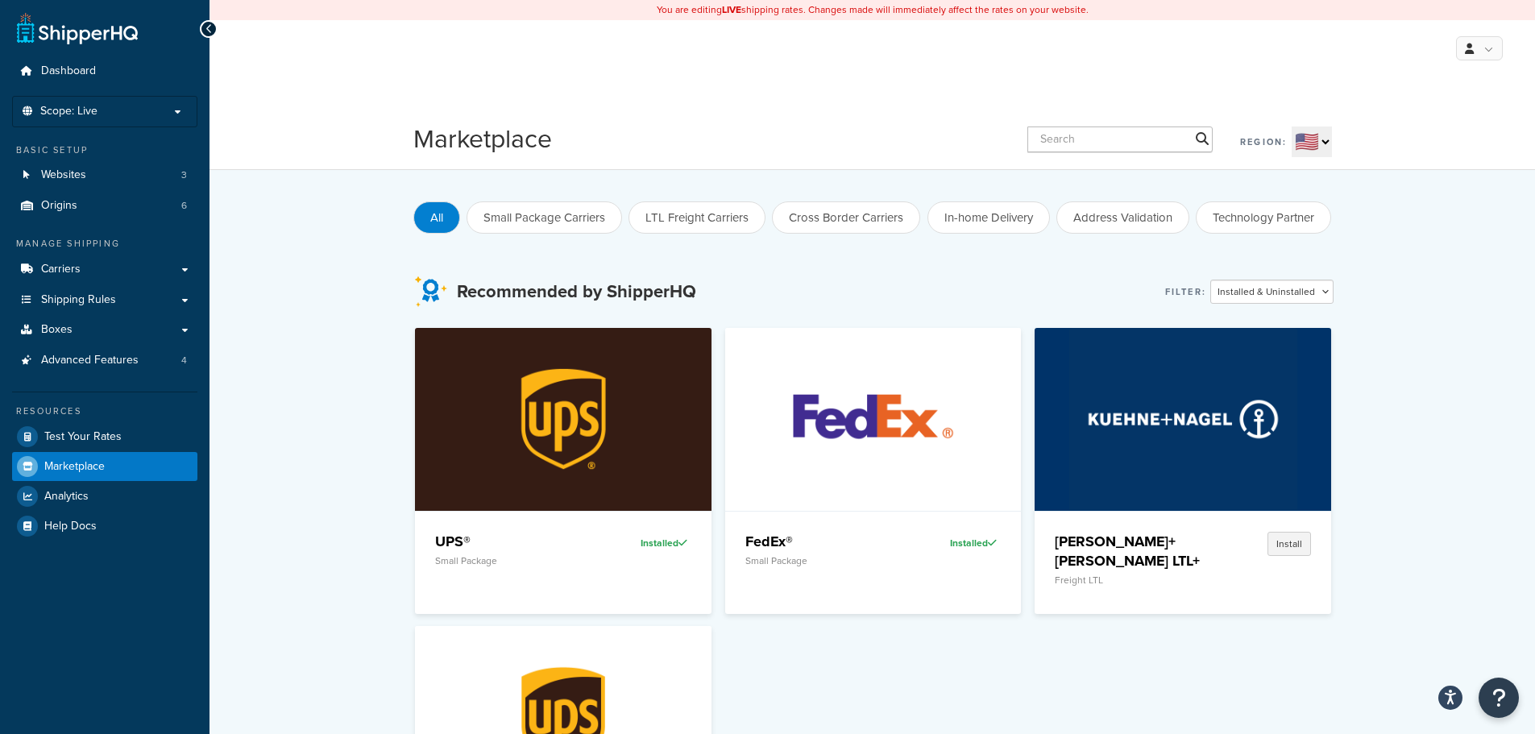
scroll to position [81, 0]
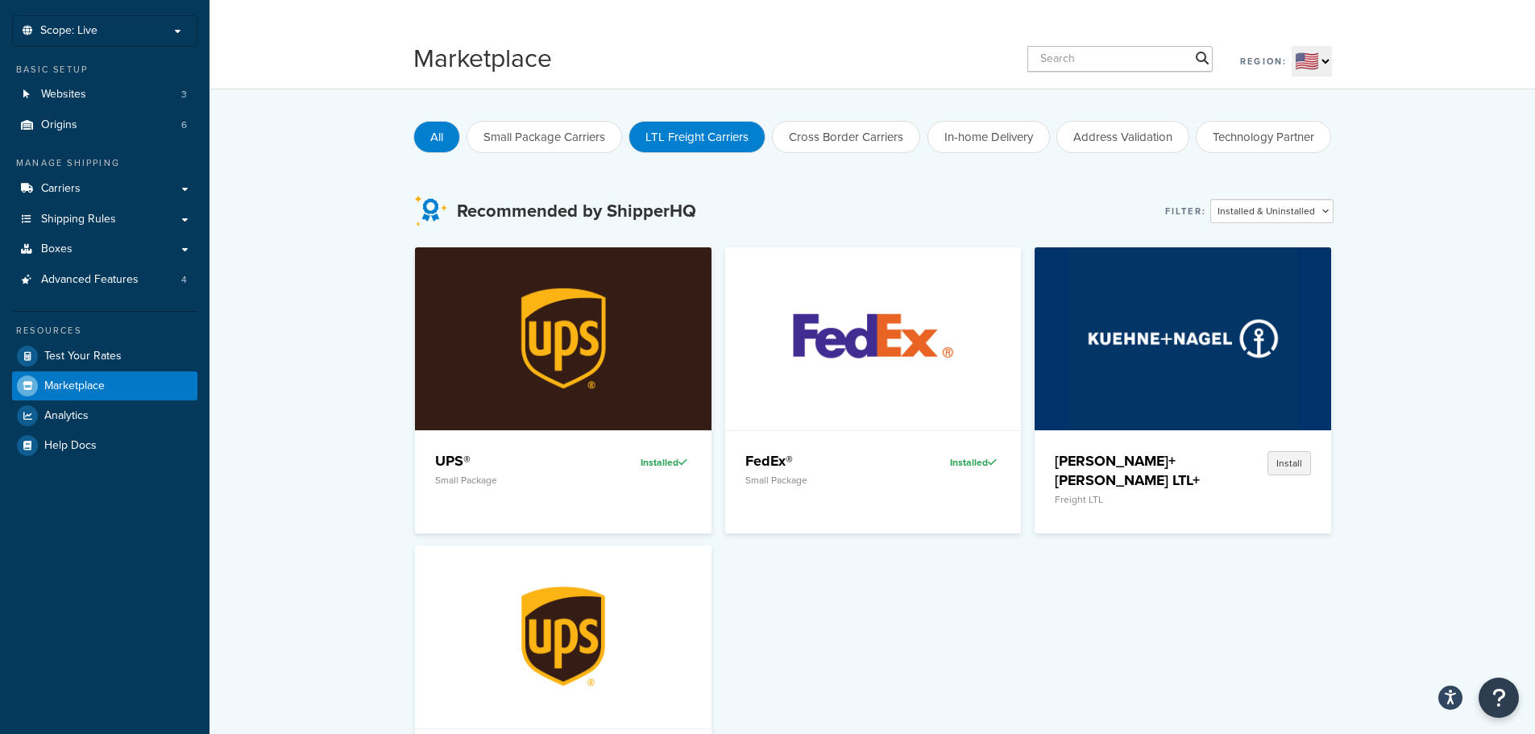
click at [698, 137] on button "LTL Freight Carriers" at bounding box center [697, 137] width 137 height 32
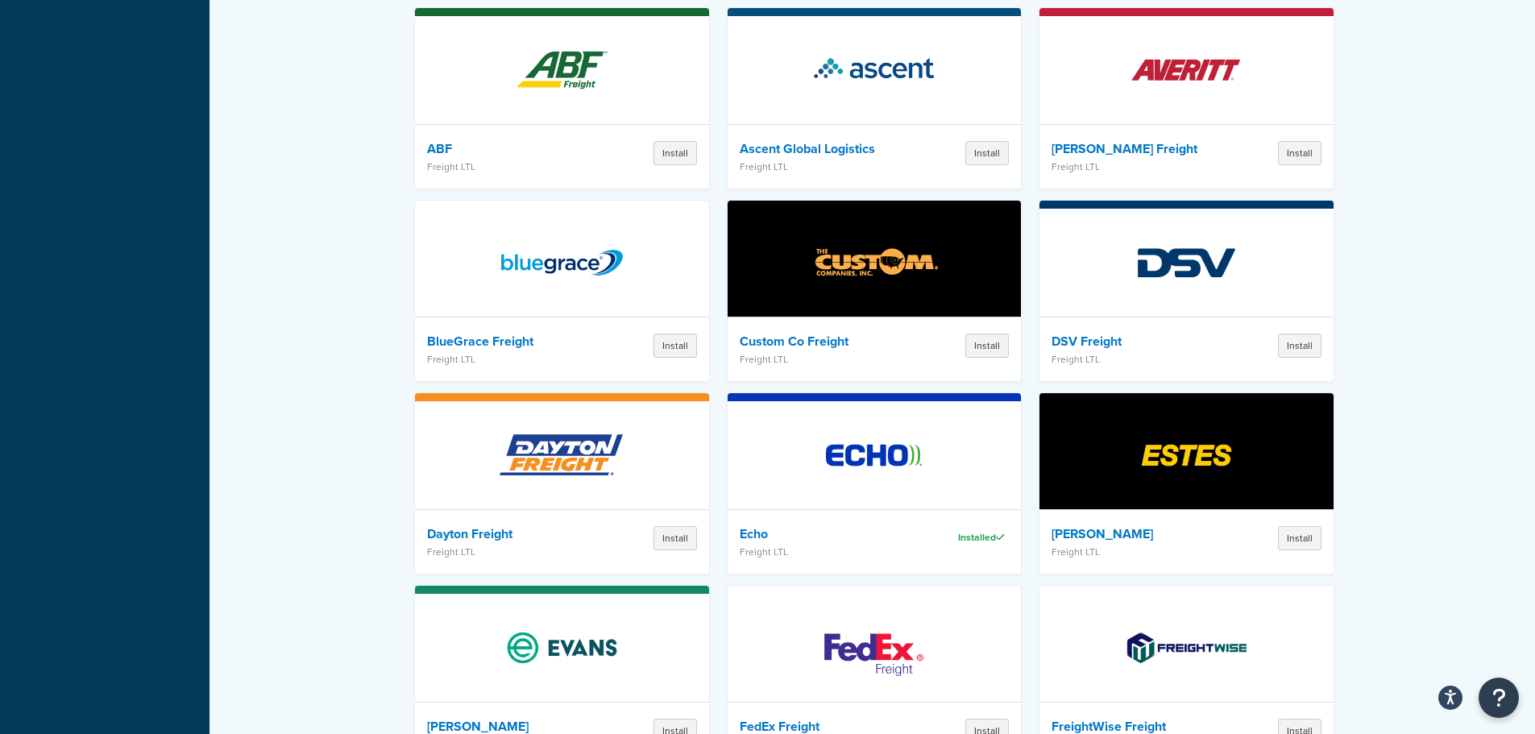
scroll to position [749, 0]
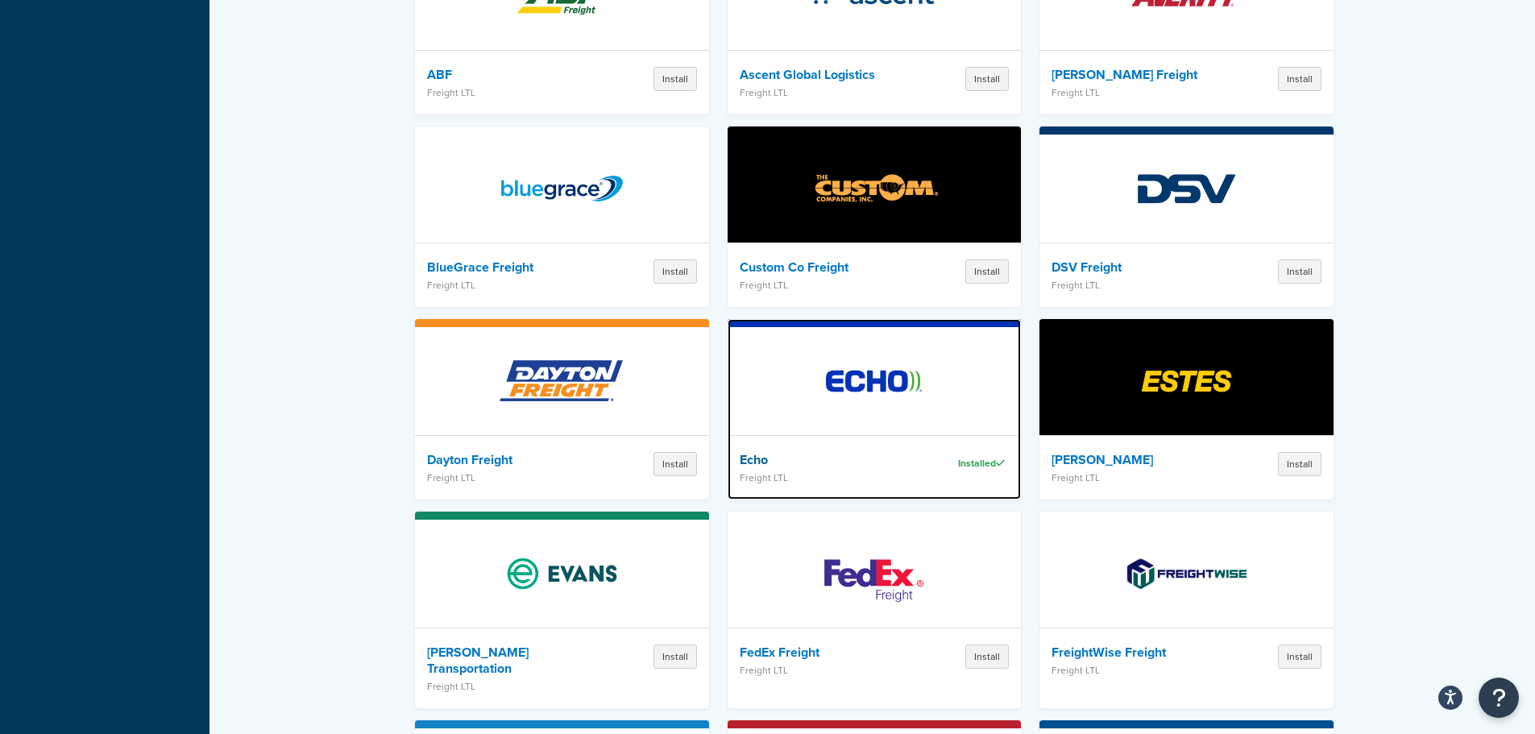
click at [773, 414] on div at bounding box center [875, 377] width 294 height 117
